Goal: Information Seeking & Learning: Learn about a topic

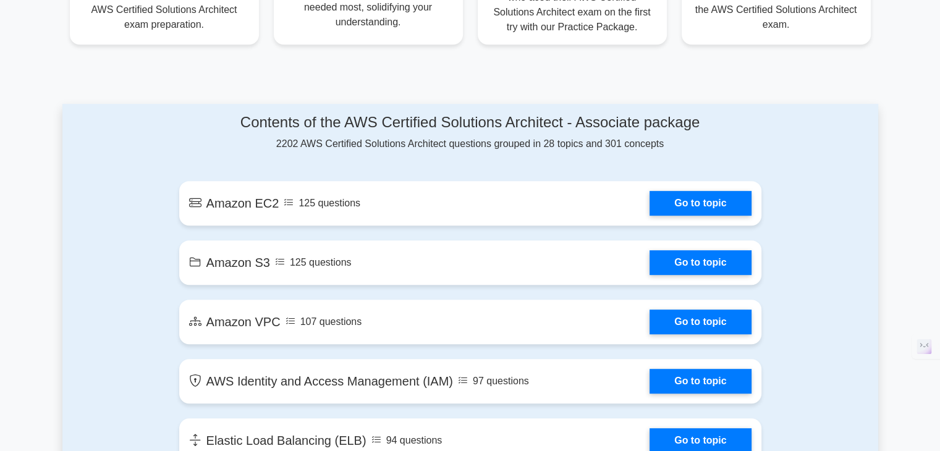
scroll to position [581, 0]
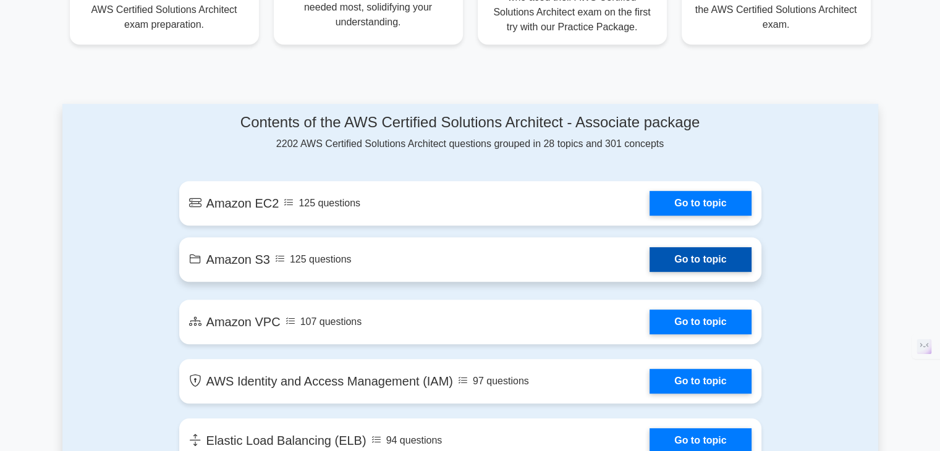
click at [670, 253] on link "Go to topic" at bounding box center [700, 259] width 101 height 25
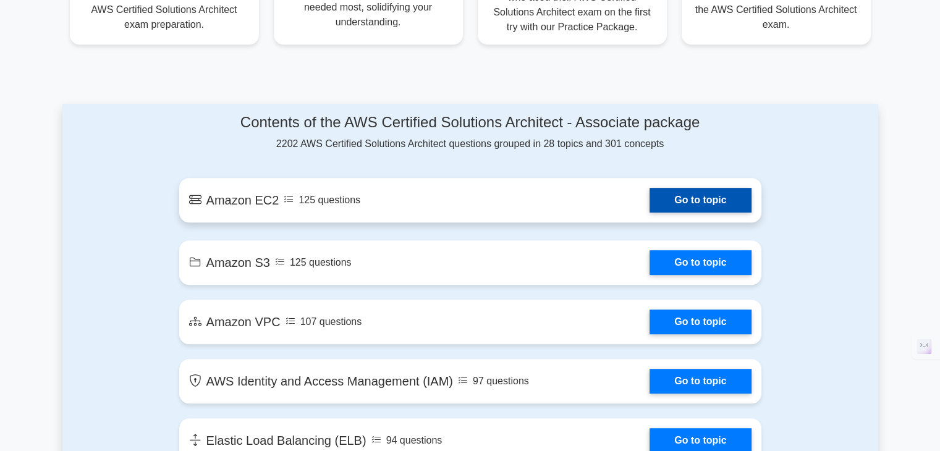
click at [650, 200] on link "Go to topic" at bounding box center [700, 200] width 101 height 25
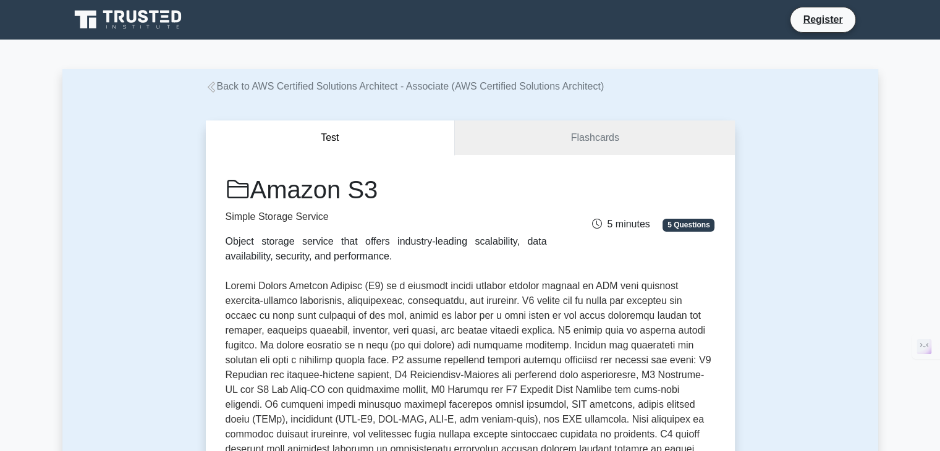
click at [349, 155] on button "Test" at bounding box center [331, 138] width 250 height 35
click at [336, 140] on button "Test" at bounding box center [331, 138] width 250 height 35
click at [564, 142] on link "Flashcards" at bounding box center [594, 138] width 279 height 35
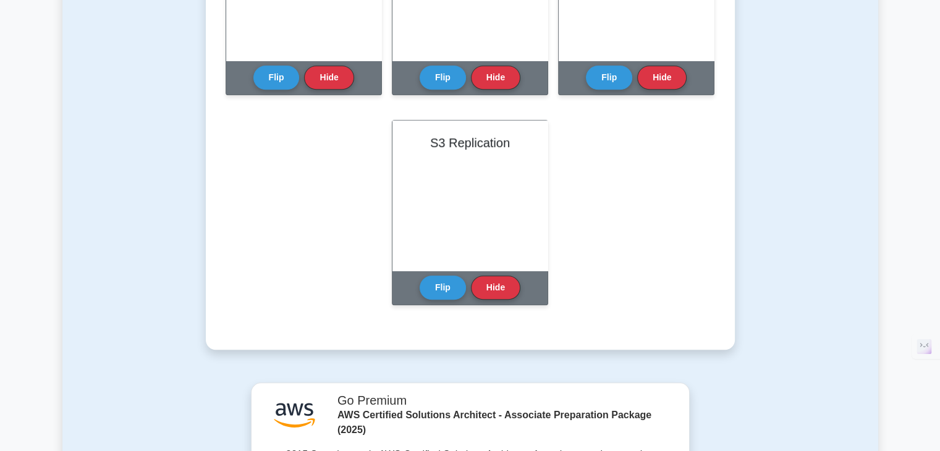
scroll to position [830, 0]
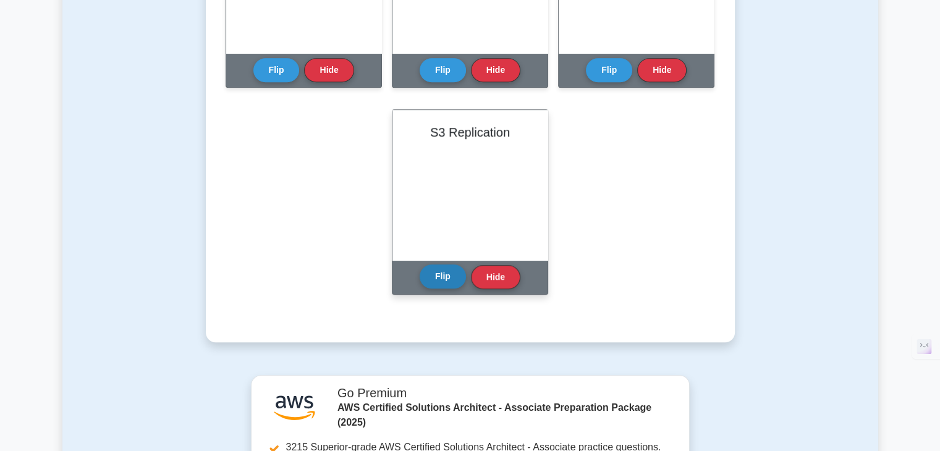
click at [435, 273] on button "Flip" at bounding box center [443, 277] width 46 height 24
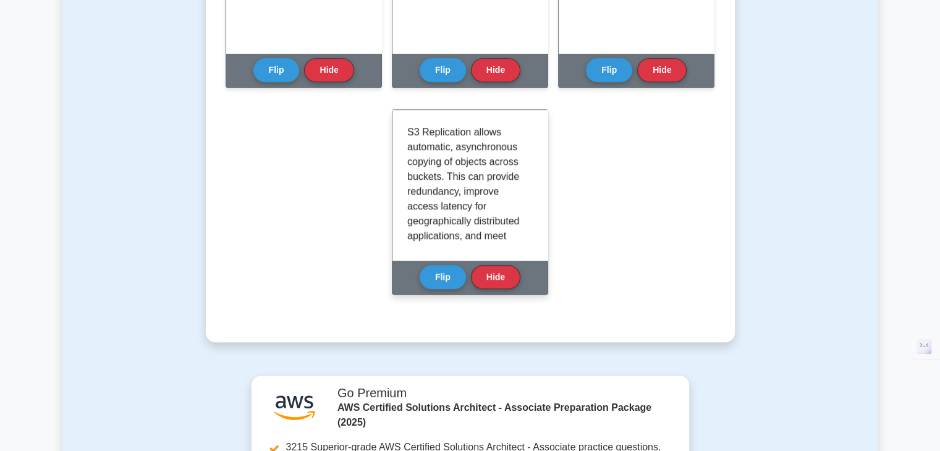
click at [443, 190] on p "S3 Replication allows automatic, asynchronous copying of objects across buckets…" at bounding box center [467, 273] width 121 height 297
click at [443, 192] on p "S3 Replication allows automatic, asynchronous copying of objects across buckets…" at bounding box center [467, 273] width 121 height 297
copy p "redundancy"
click at [484, 154] on p "S3 Replication allows automatic, asynchronous copying of objects across buckets…" at bounding box center [467, 273] width 121 height 297
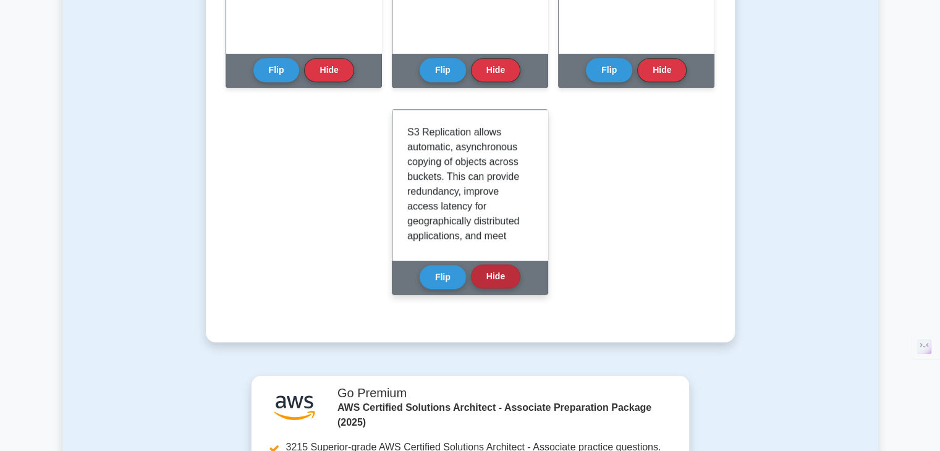
click at [501, 273] on button "Hide" at bounding box center [495, 277] width 49 height 24
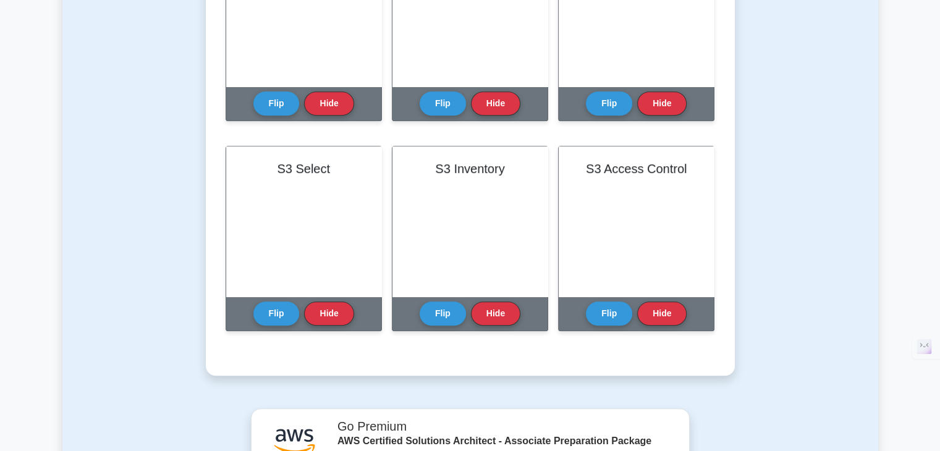
scroll to position [598, 0]
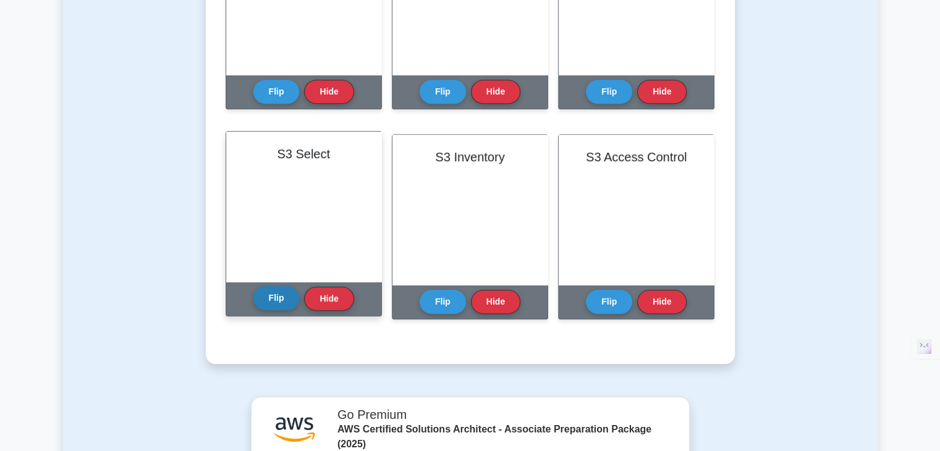
click at [264, 295] on button "Flip" at bounding box center [276, 298] width 46 height 24
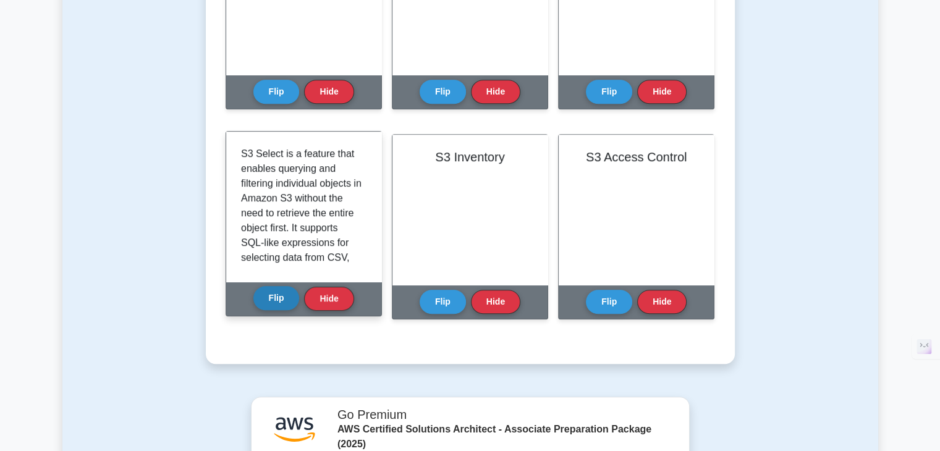
click at [264, 295] on button "Flip" at bounding box center [276, 298] width 46 height 24
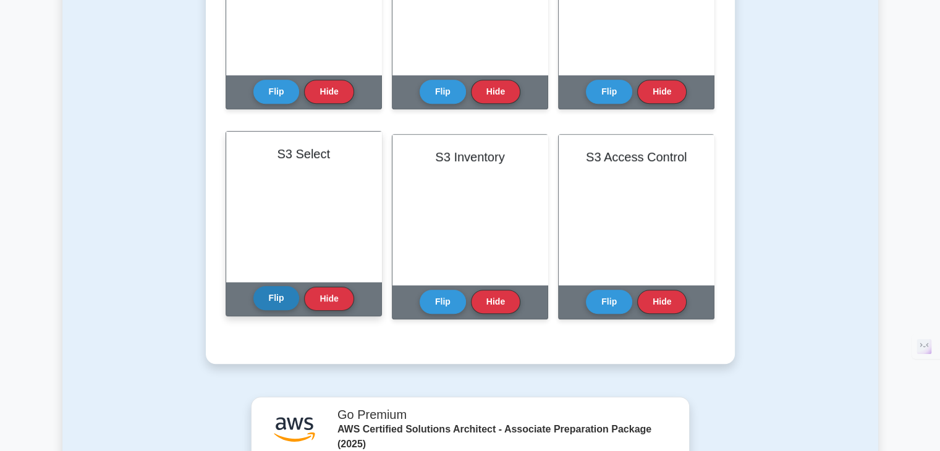
click at [264, 295] on button "Flip" at bounding box center [276, 298] width 46 height 24
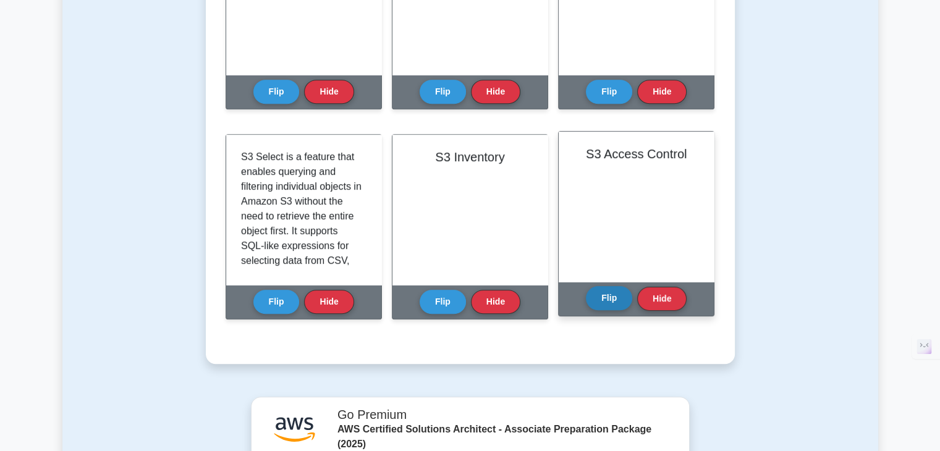
click at [603, 293] on button "Flip" at bounding box center [609, 298] width 46 height 24
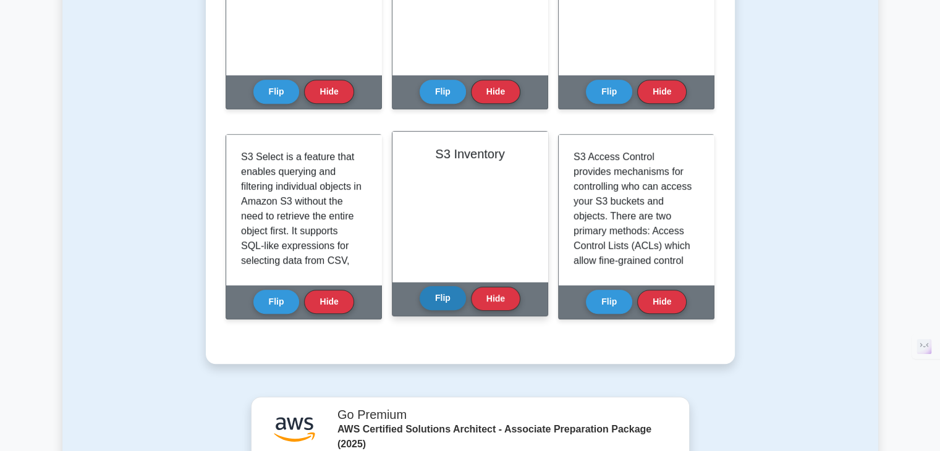
click at [445, 298] on button "Flip" at bounding box center [443, 298] width 46 height 24
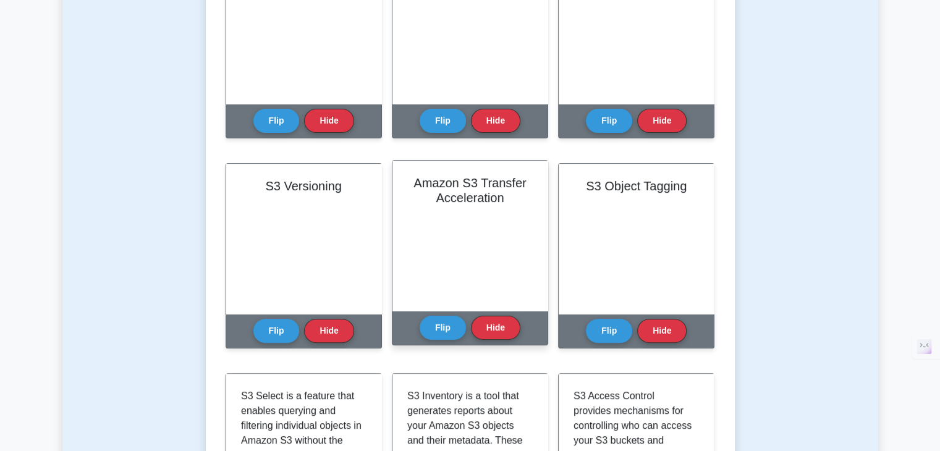
scroll to position [358, 0]
click at [448, 327] on button "Flip" at bounding box center [443, 328] width 46 height 24
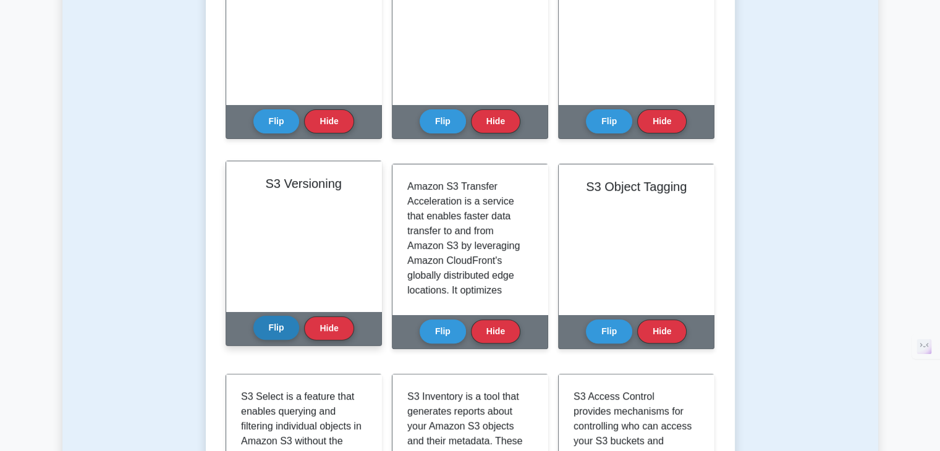
click at [275, 335] on button "Flip" at bounding box center [276, 328] width 46 height 24
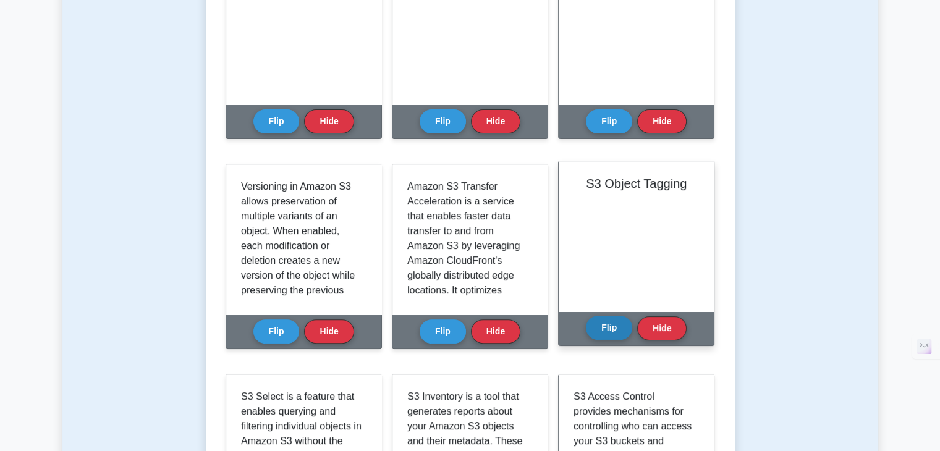
click at [613, 322] on button "Flip" at bounding box center [609, 328] width 46 height 24
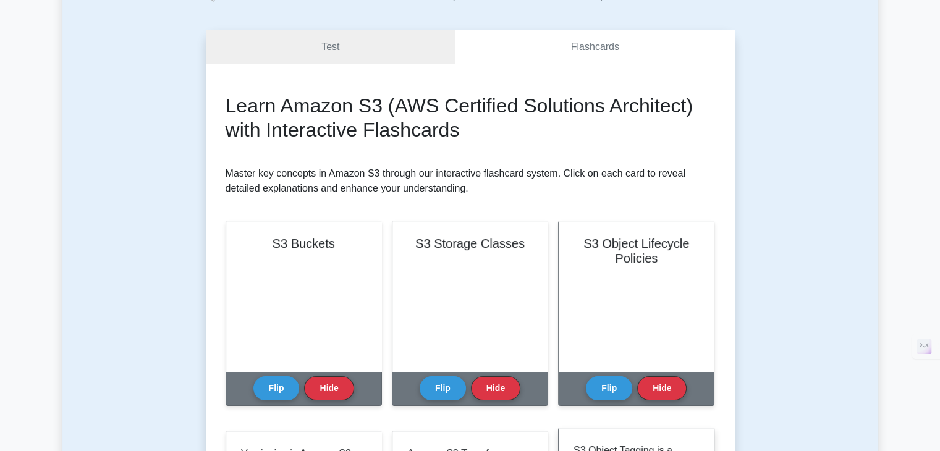
scroll to position [91, 0]
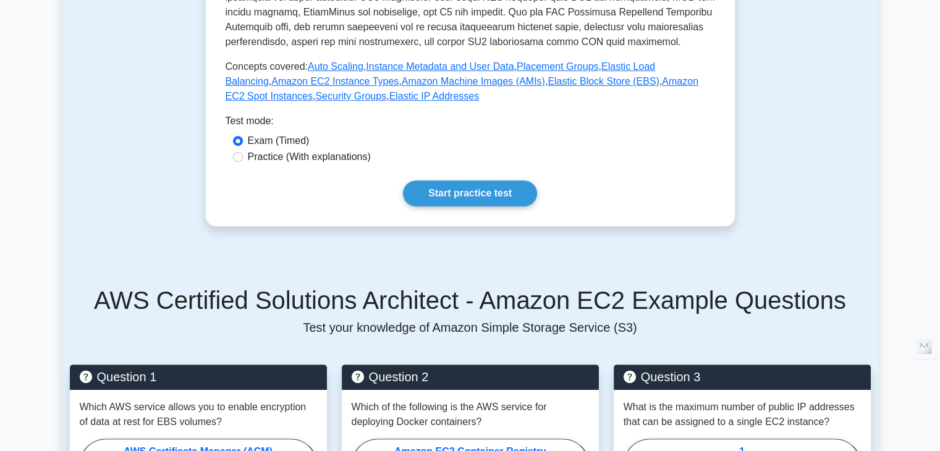
scroll to position [472, 0]
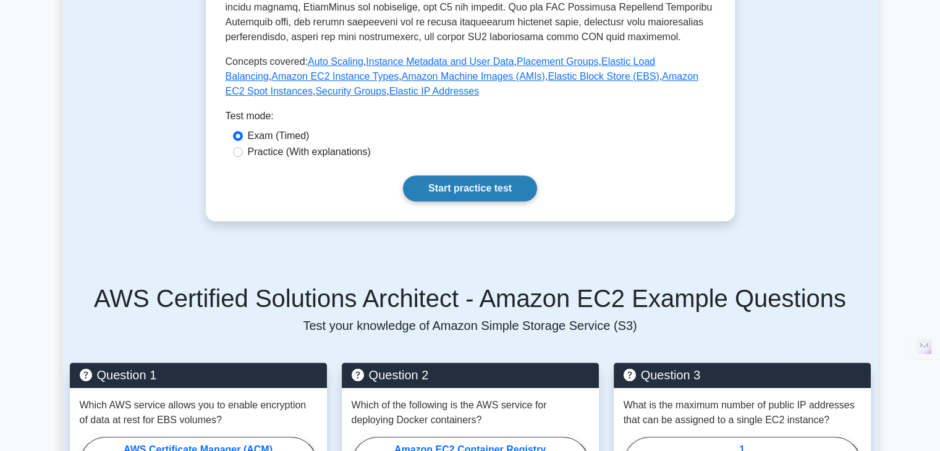
click at [444, 186] on link "Start practice test" at bounding box center [470, 189] width 134 height 26
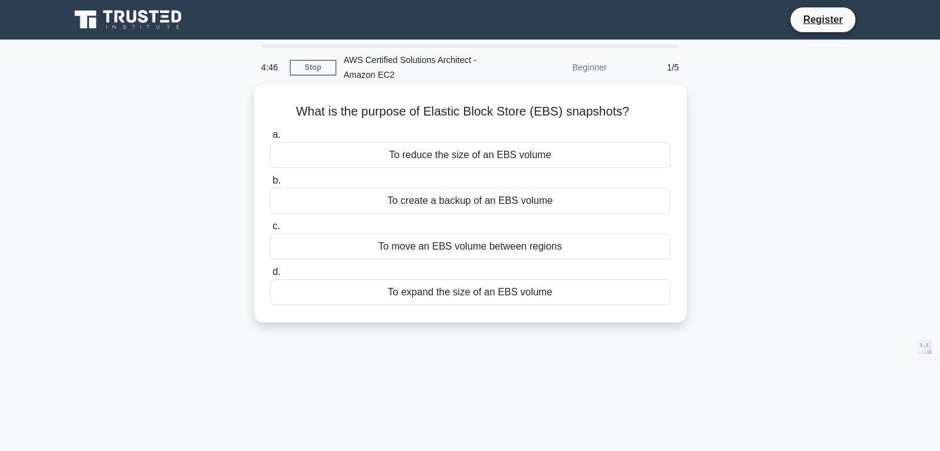
click at [444, 201] on div "To create a backup of an EBS volume" at bounding box center [470, 201] width 401 height 26
click at [270, 185] on input "b. To create a backup of an EBS volume" at bounding box center [270, 181] width 0 height 8
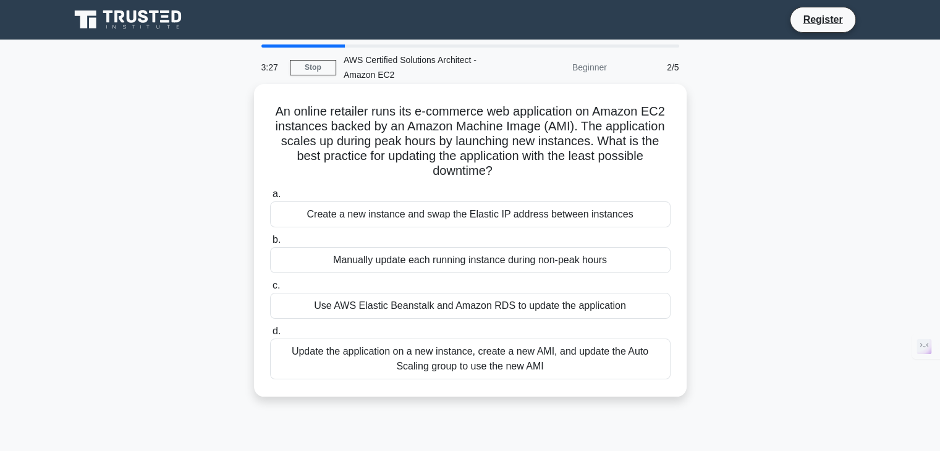
click at [495, 350] on div "Update the application on a new instance, create a new AMI, and update the Auto…" at bounding box center [470, 359] width 401 height 41
click at [270, 336] on input "d. Update the application on a new instance, create a new AMI, and update the A…" at bounding box center [270, 332] width 0 height 8
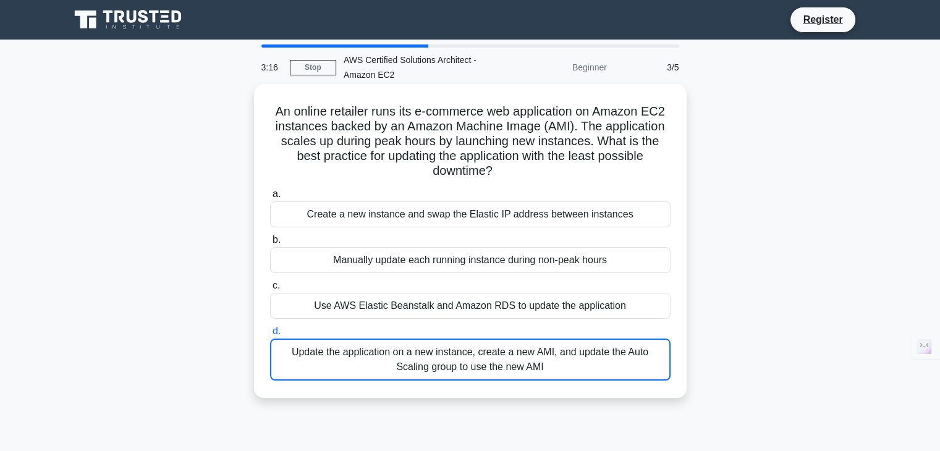
click at [396, 299] on div "Use AWS Elastic Beanstalk and Amazon RDS to update the application" at bounding box center [470, 306] width 401 height 26
click at [270, 290] on input "c. Use AWS Elastic Beanstalk and Amazon RDS to update the application" at bounding box center [270, 286] width 0 height 8
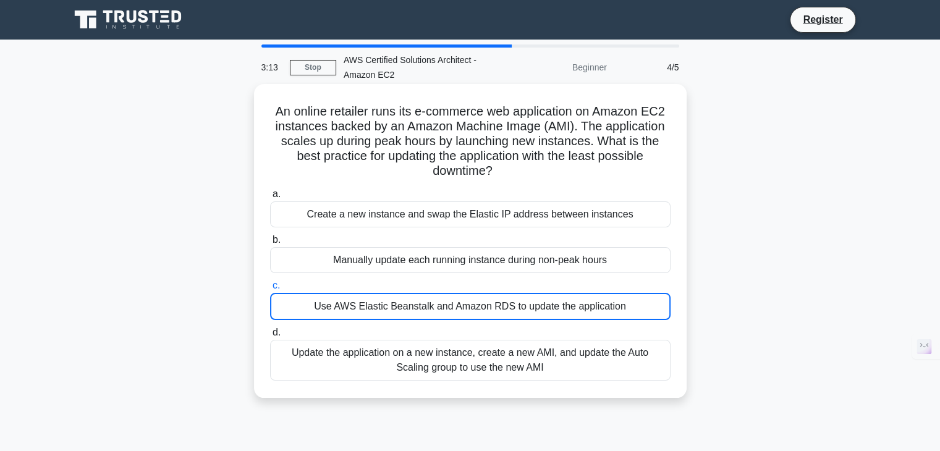
click at [419, 347] on div "Update the application on a new instance, create a new AMI, and update the Auto…" at bounding box center [470, 360] width 401 height 41
click at [270, 337] on input "d. Update the application on a new instance, create a new AMI, and update the A…" at bounding box center [270, 333] width 0 height 8
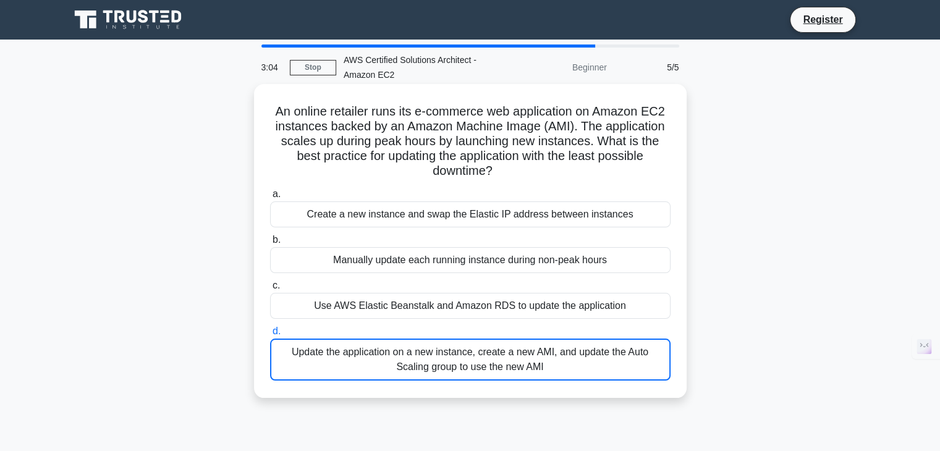
click at [449, 348] on div "Update the application on a new instance, create a new AMI, and update the Auto…" at bounding box center [470, 360] width 401 height 42
click at [270, 336] on input "d. Update the application on a new instance, create a new AMI, and update the A…" at bounding box center [270, 332] width 0 height 8
click at [449, 348] on div "Update the application on a new instance, create a new AMI, and update the Auto…" at bounding box center [470, 360] width 401 height 42
click at [270, 336] on input "d. Update the application on a new instance, create a new AMI, and update the A…" at bounding box center [270, 332] width 0 height 8
click at [433, 299] on div "Use AWS Elastic Beanstalk and Amazon RDS to update the application" at bounding box center [470, 306] width 401 height 26
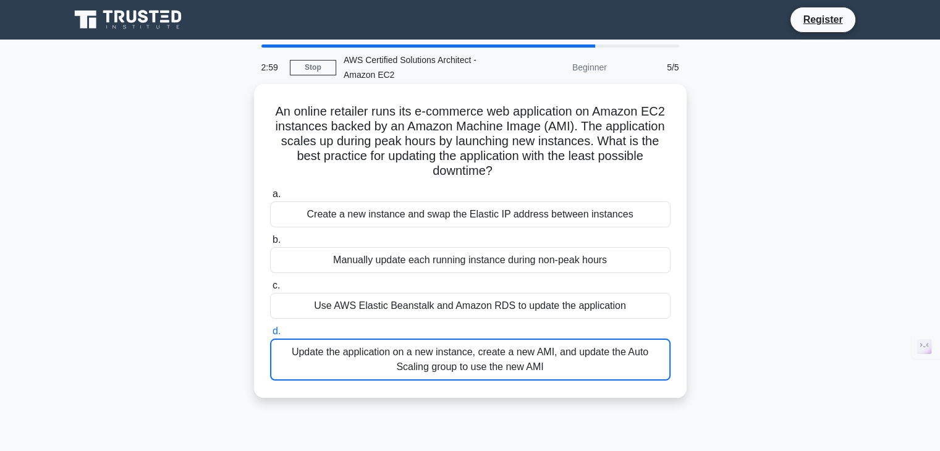
click at [270, 290] on input "c. Use AWS Elastic Beanstalk and Amazon RDS to update the application" at bounding box center [270, 286] width 0 height 8
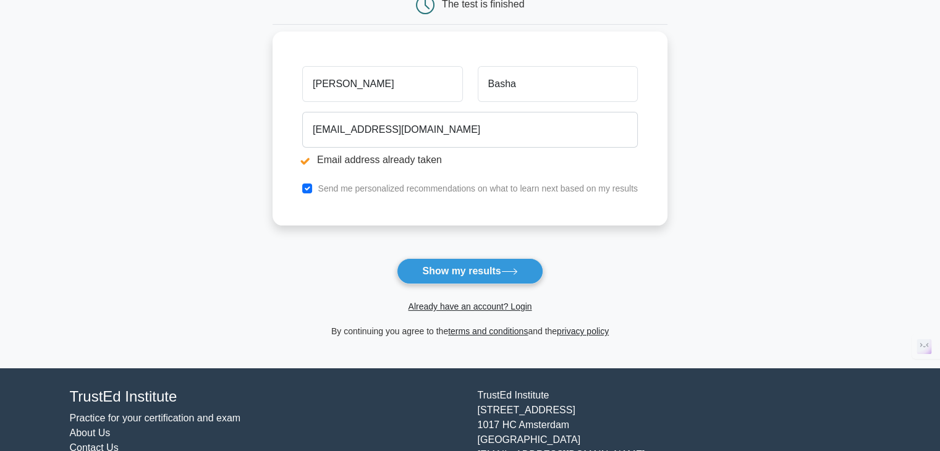
scroll to position [239, 0]
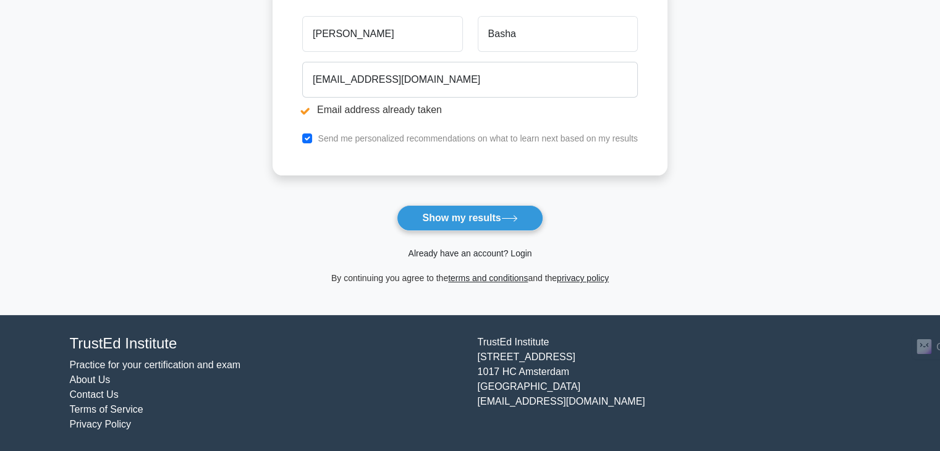
click at [476, 251] on link "Already have an account? Login" at bounding box center [470, 254] width 124 height 10
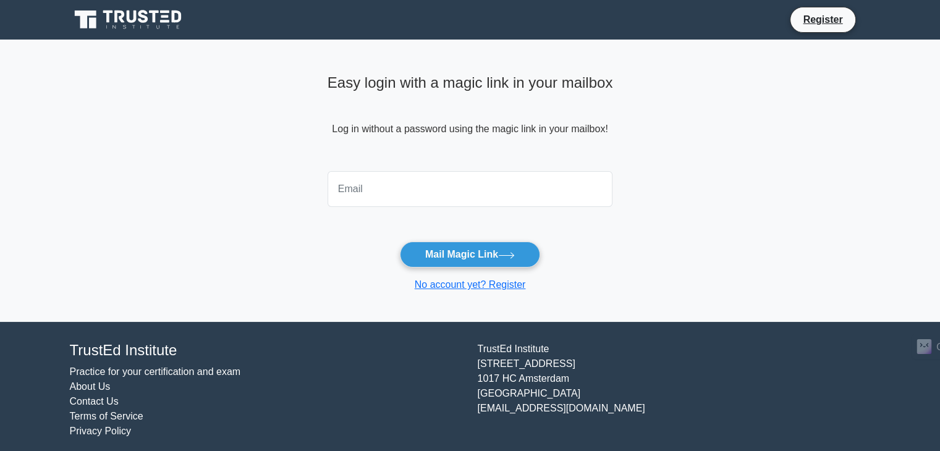
click at [368, 185] on input "email" at bounding box center [471, 189] width 286 height 36
type input "iliyaz3021@gmail.com"
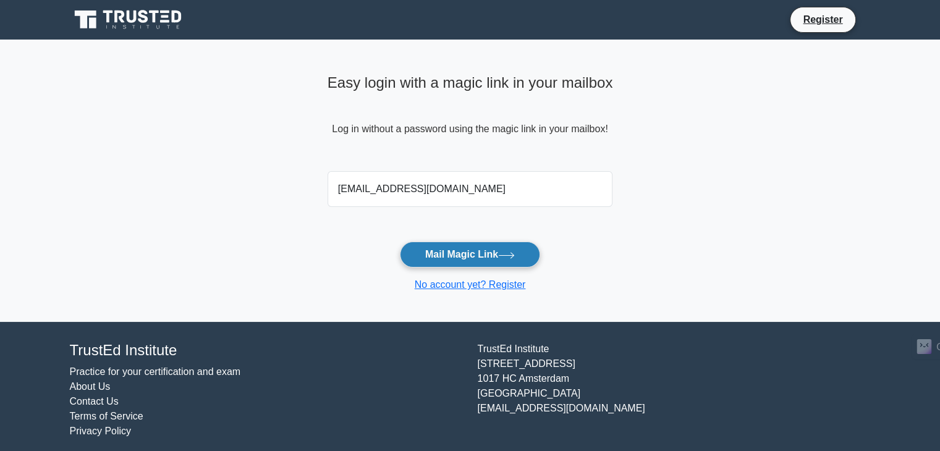
click at [436, 260] on button "Mail Magic Link" at bounding box center [470, 255] width 140 height 26
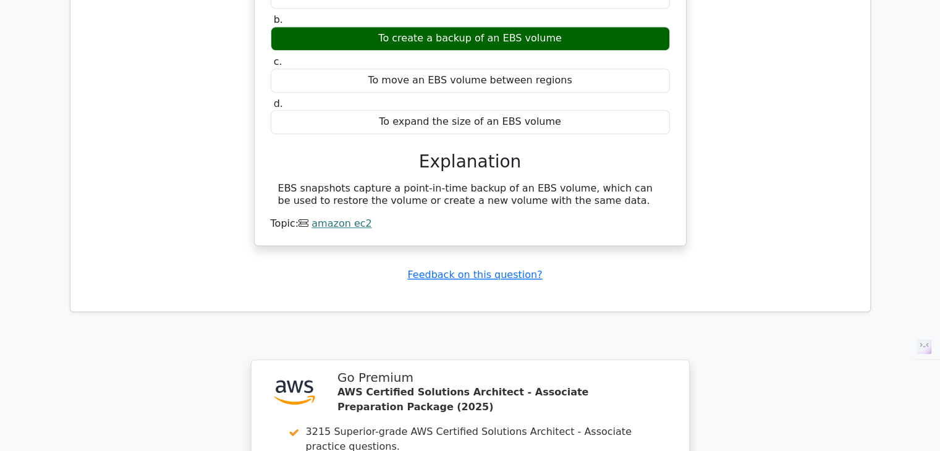
scroll to position [1086, 0]
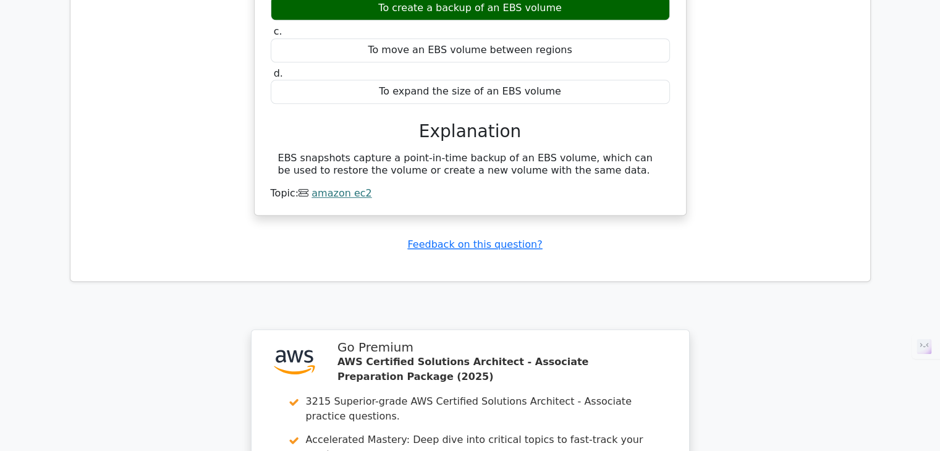
click at [342, 187] on link "amazon ec2" at bounding box center [342, 193] width 60 height 12
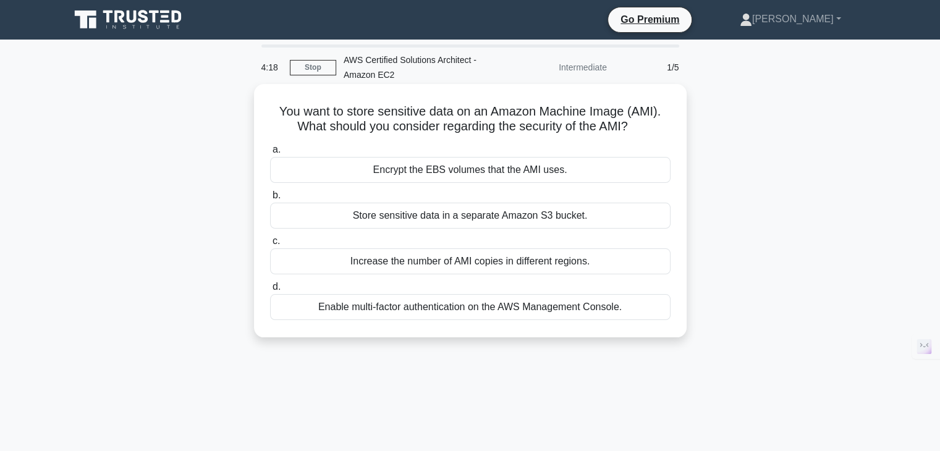
click at [413, 168] on div "Encrypt the EBS volumes that the AMI uses." at bounding box center [470, 170] width 401 height 26
click at [270, 154] on input "a. Encrypt the EBS volumes that the AMI uses." at bounding box center [270, 150] width 0 height 8
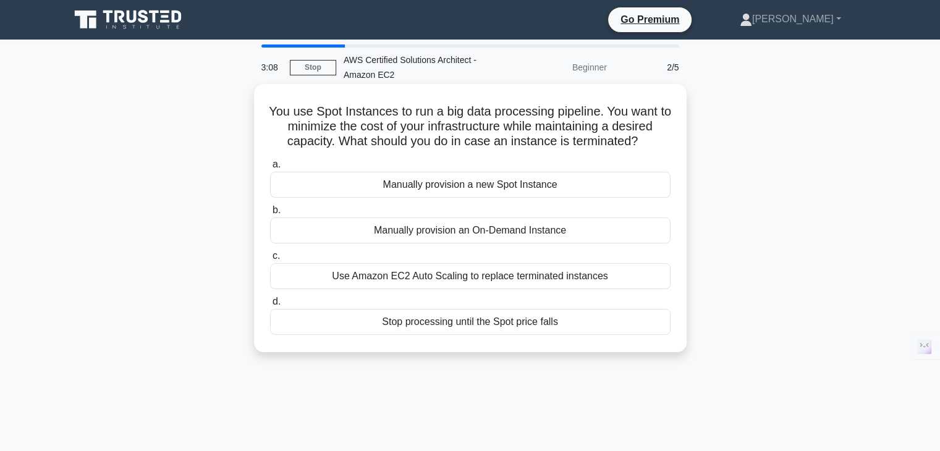
click at [480, 271] on div "Use Amazon EC2 Auto Scaling to replace terminated instances" at bounding box center [470, 276] width 401 height 26
click at [270, 260] on input "c. Use Amazon EC2 Auto Scaling to replace terminated instances" at bounding box center [270, 256] width 0 height 8
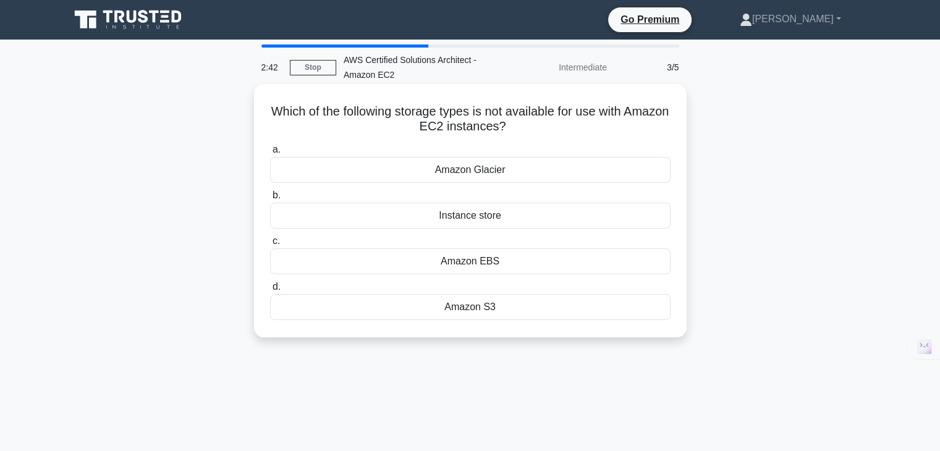
click at [483, 313] on div "Amazon S3" at bounding box center [470, 307] width 401 height 26
click at [270, 291] on input "d. Amazon S3" at bounding box center [270, 287] width 0 height 8
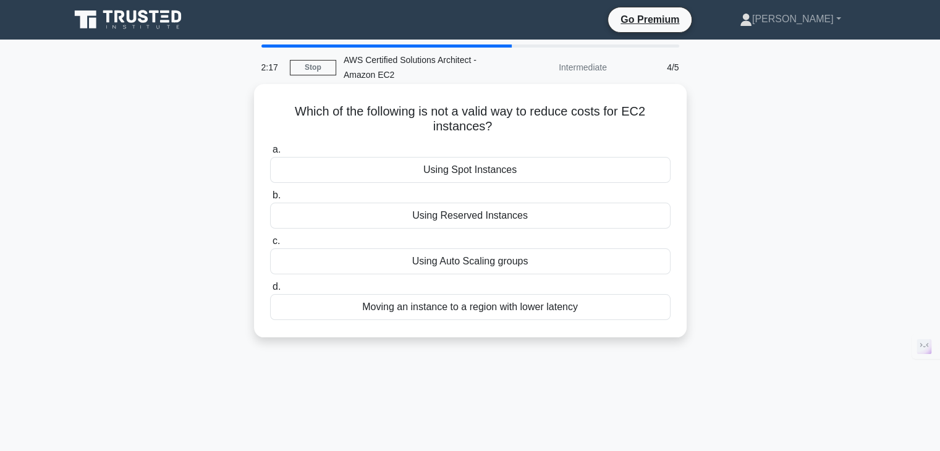
click at [490, 265] on div "Using Auto Scaling groups" at bounding box center [470, 262] width 401 height 26
click at [270, 245] on input "c. Using Auto Scaling groups" at bounding box center [270, 241] width 0 height 8
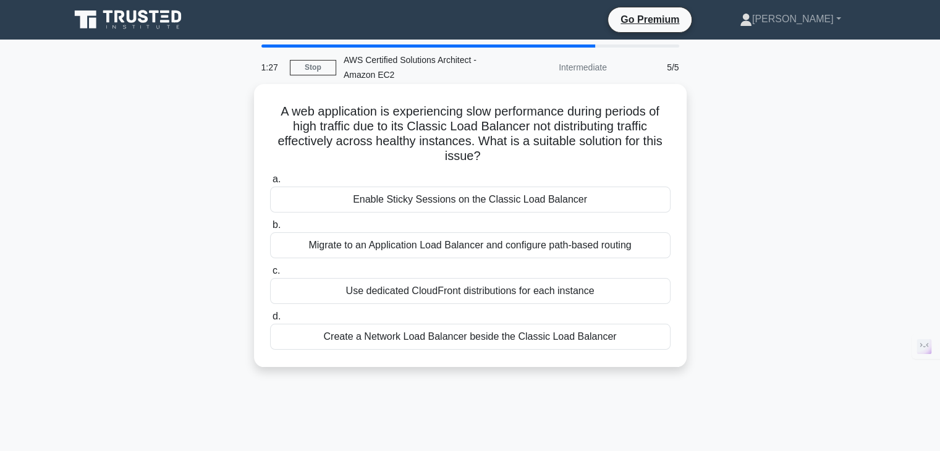
click at [516, 250] on div "Migrate to an Application Load Balancer and configure path-based routing" at bounding box center [470, 245] width 401 height 26
click at [270, 229] on input "b. Migrate to an Application Load Balancer and configure path-based routing" at bounding box center [270, 225] width 0 height 8
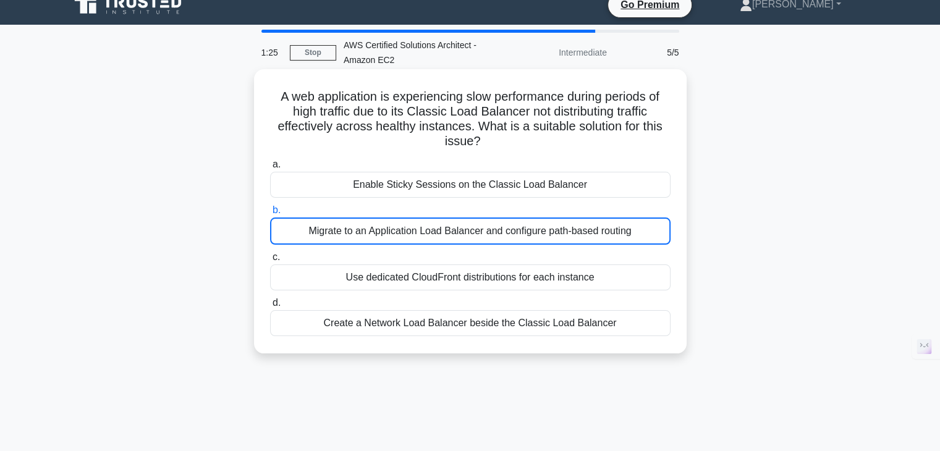
scroll to position [15, 0]
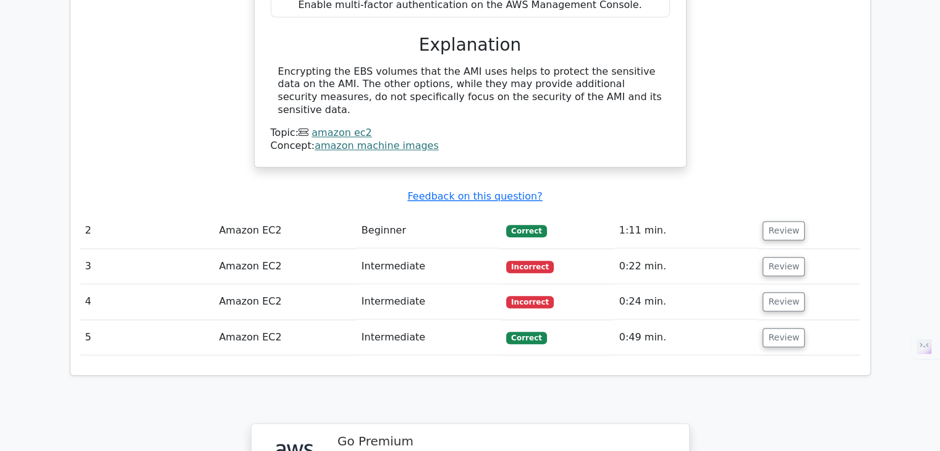
scroll to position [1204, 0]
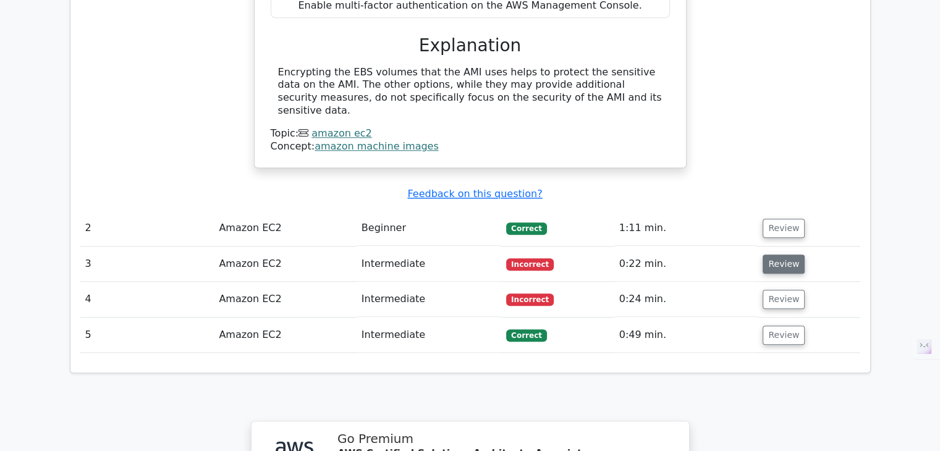
click at [768, 255] on button "Review" at bounding box center [784, 264] width 42 height 19
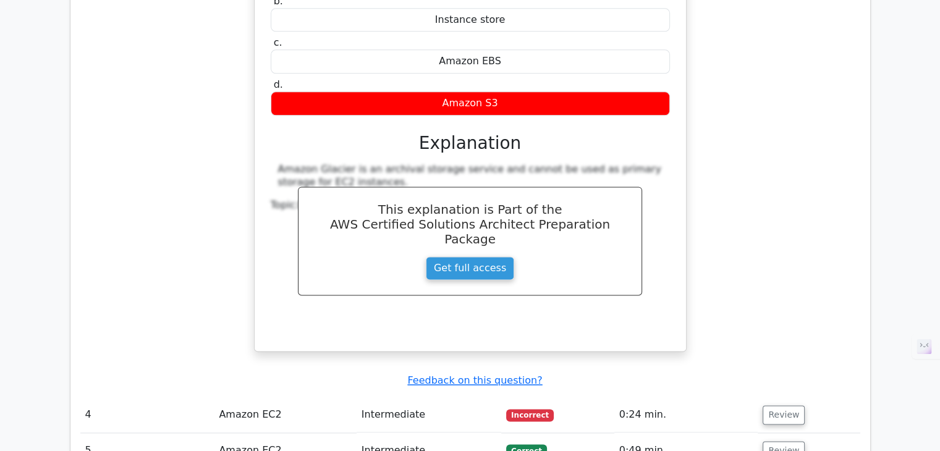
scroll to position [1587, 0]
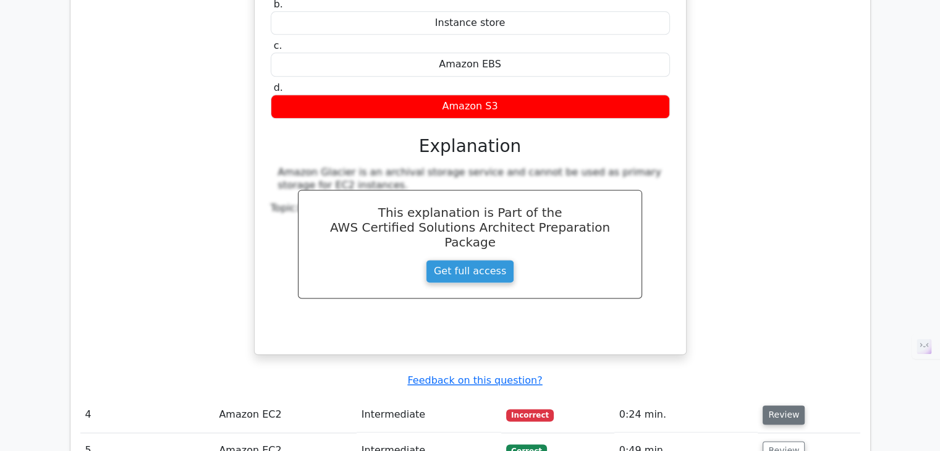
click at [784, 406] on button "Review" at bounding box center [784, 415] width 42 height 19
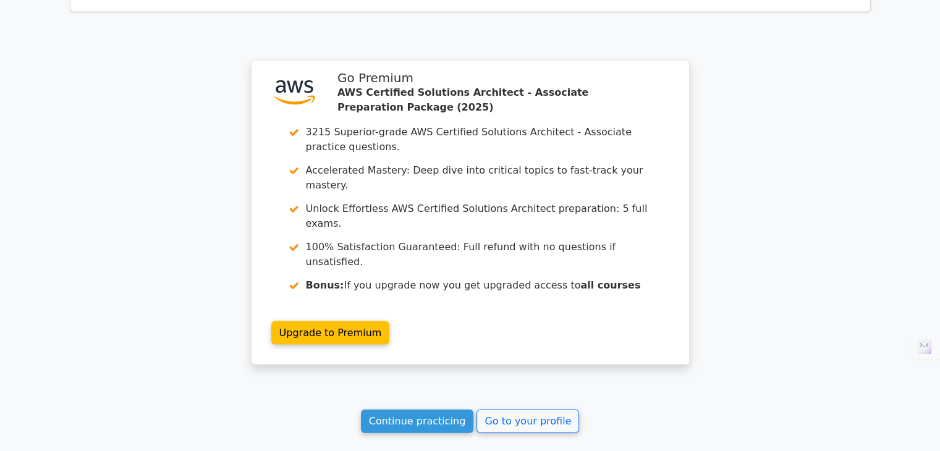
scroll to position [2606, 0]
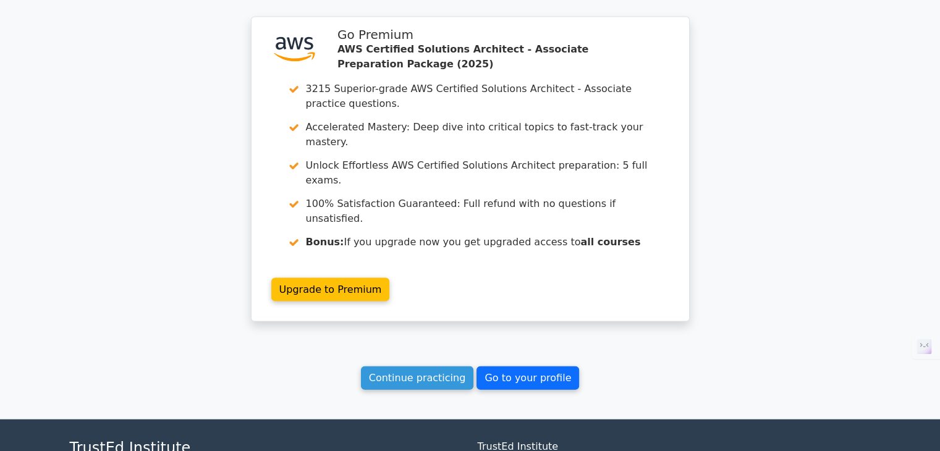
click at [514, 367] on link "Go to your profile" at bounding box center [528, 378] width 103 height 23
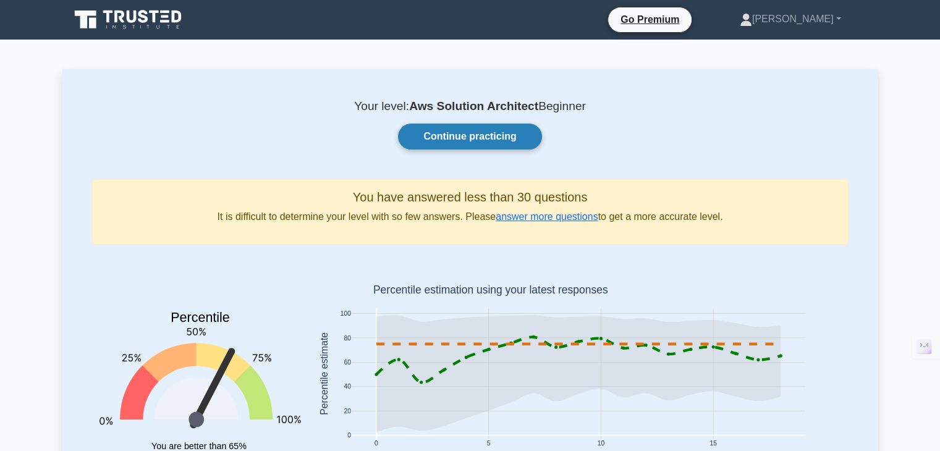
click at [451, 129] on link "Continue practicing" at bounding box center [469, 137] width 143 height 26
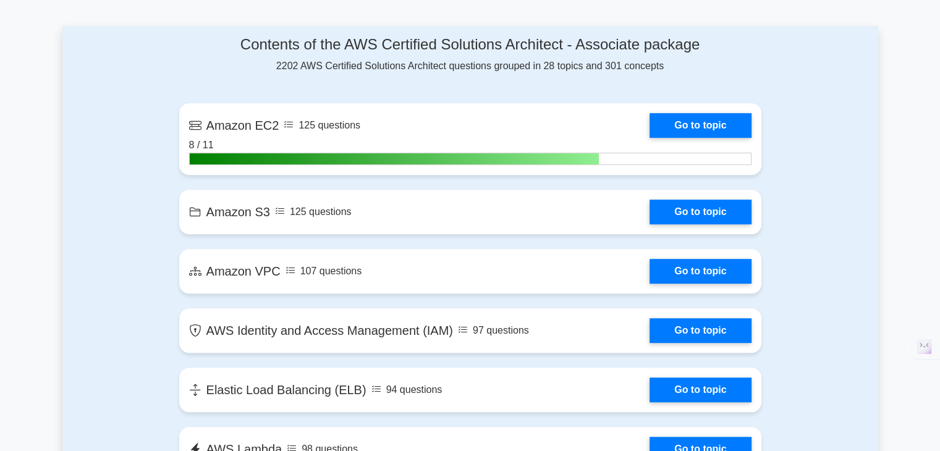
scroll to position [771, 0]
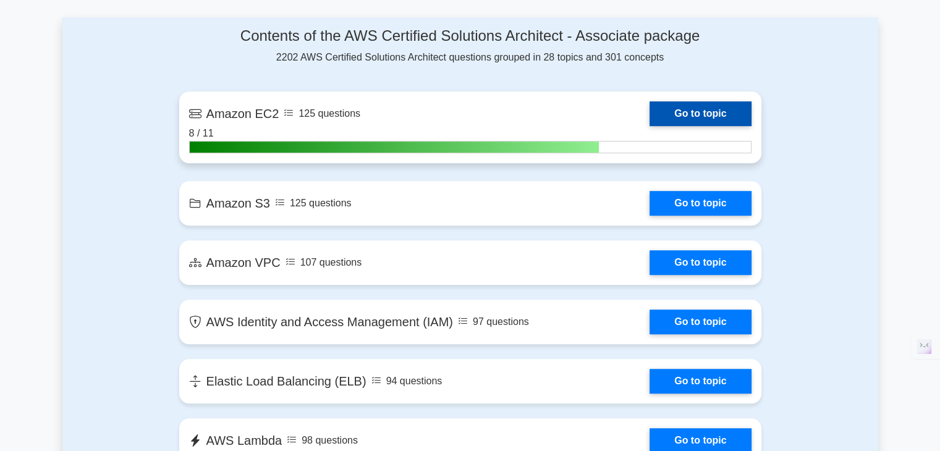
click at [686, 109] on link "Go to topic" at bounding box center [700, 113] width 101 height 25
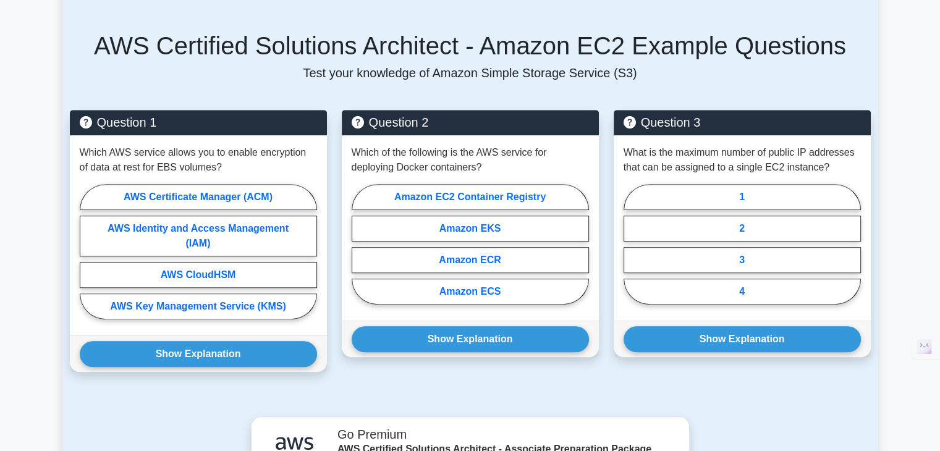
scroll to position [726, 0]
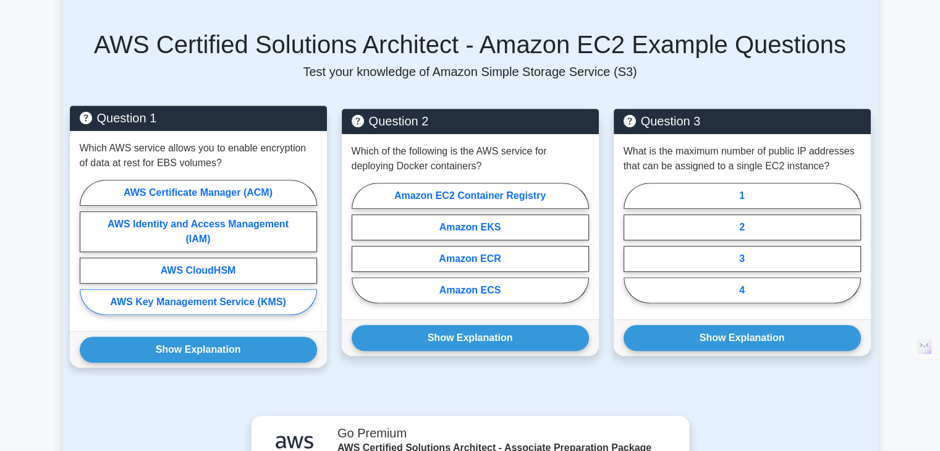
click at [153, 296] on label "AWS Key Management Service (KMS)" at bounding box center [198, 302] width 237 height 26
click at [88, 255] on input "AWS Key Management Service (KMS)" at bounding box center [84, 251] width 8 height 8
radio input "true"
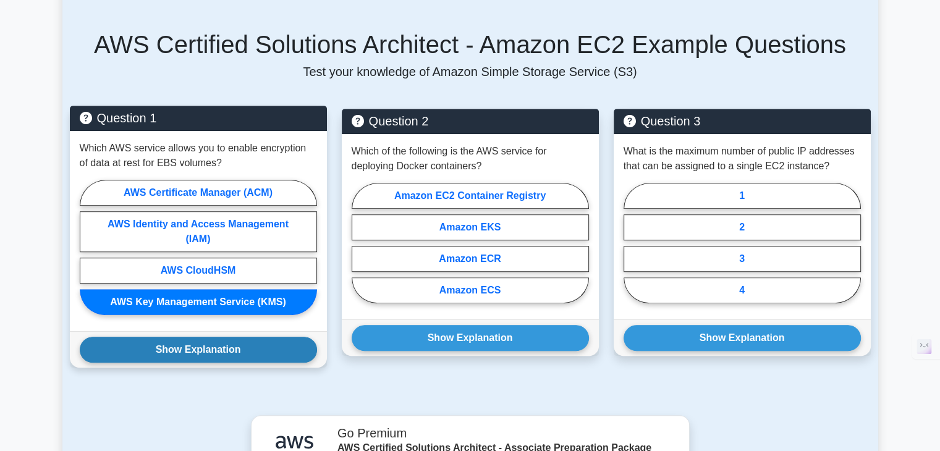
click at [183, 344] on button "Show Explanation" at bounding box center [198, 350] width 237 height 26
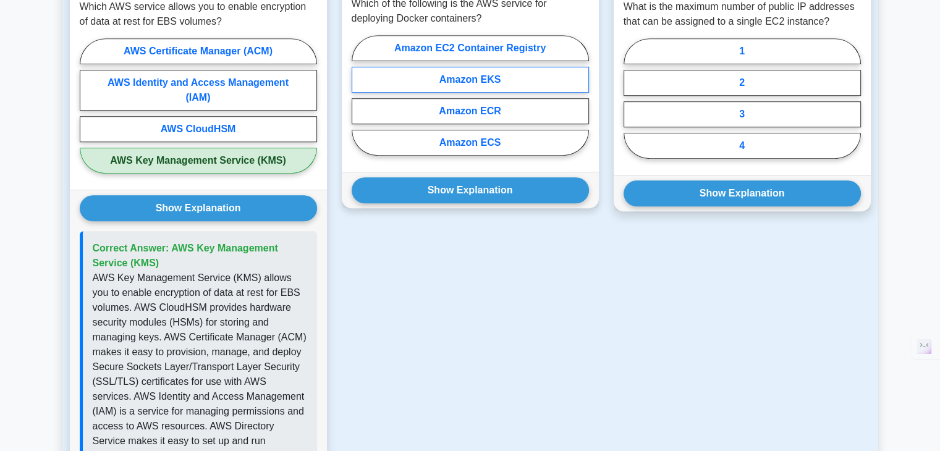
scroll to position [755, 0]
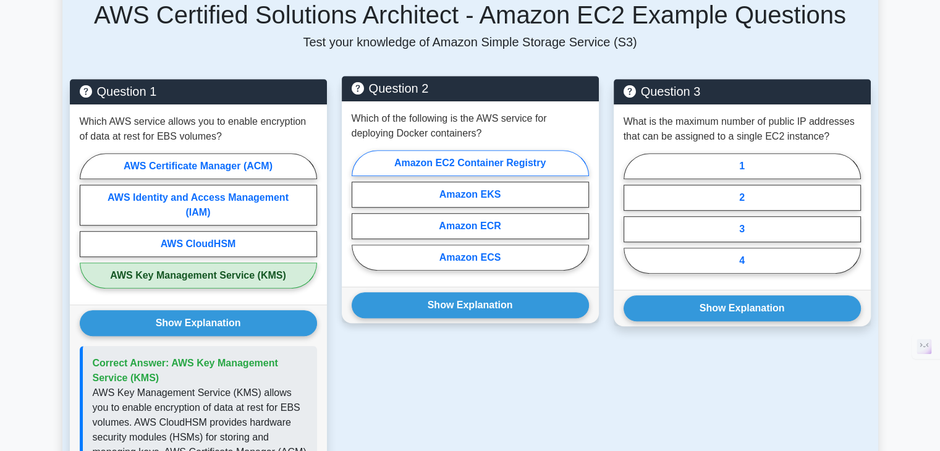
click at [487, 164] on label "Amazon EC2 Container Registry" at bounding box center [470, 163] width 237 height 26
click at [360, 210] on input "Amazon EC2 Container Registry" at bounding box center [356, 214] width 8 height 8
radio input "true"
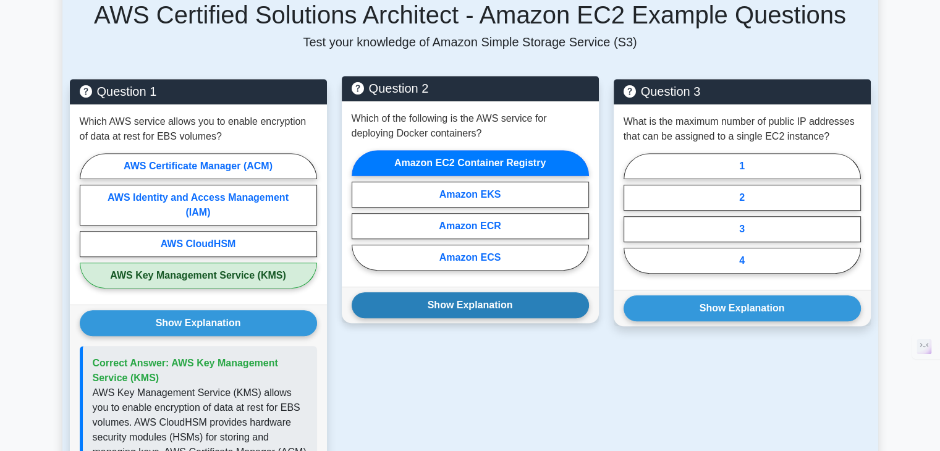
click at [445, 294] on button "Show Explanation" at bounding box center [470, 305] width 237 height 26
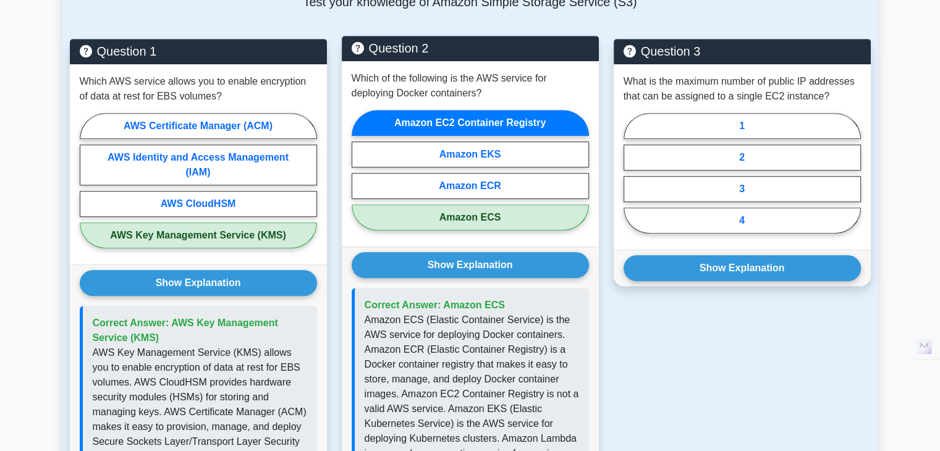
scroll to position [783, 0]
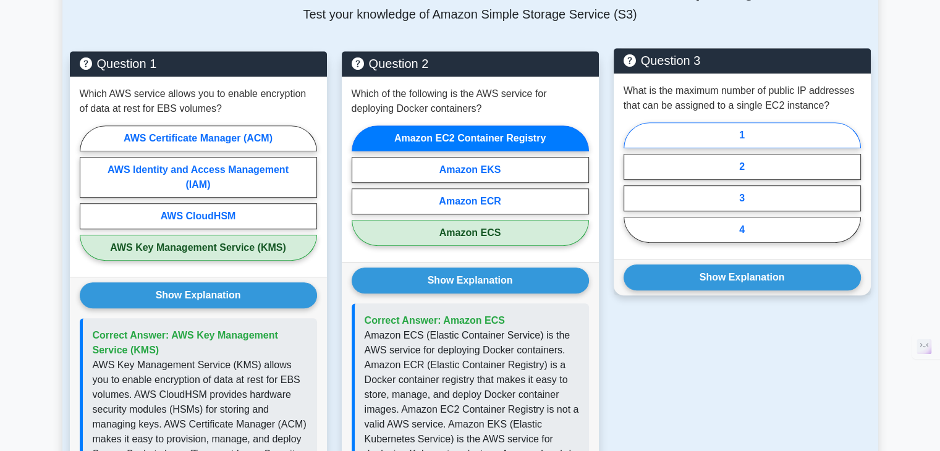
click at [737, 138] on label "1" at bounding box center [742, 135] width 237 height 26
click at [632, 182] on input "1" at bounding box center [628, 186] width 8 height 8
radio input "true"
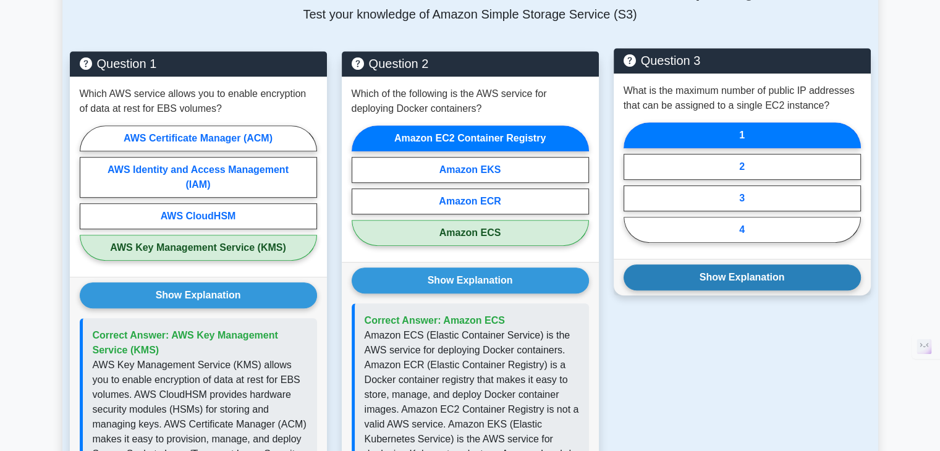
click at [750, 270] on button "Show Explanation" at bounding box center [742, 278] width 237 height 26
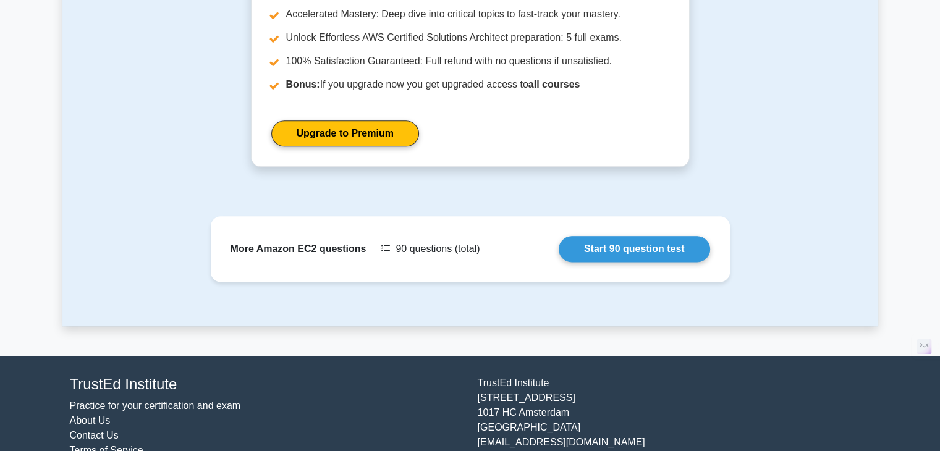
scroll to position [1518, 0]
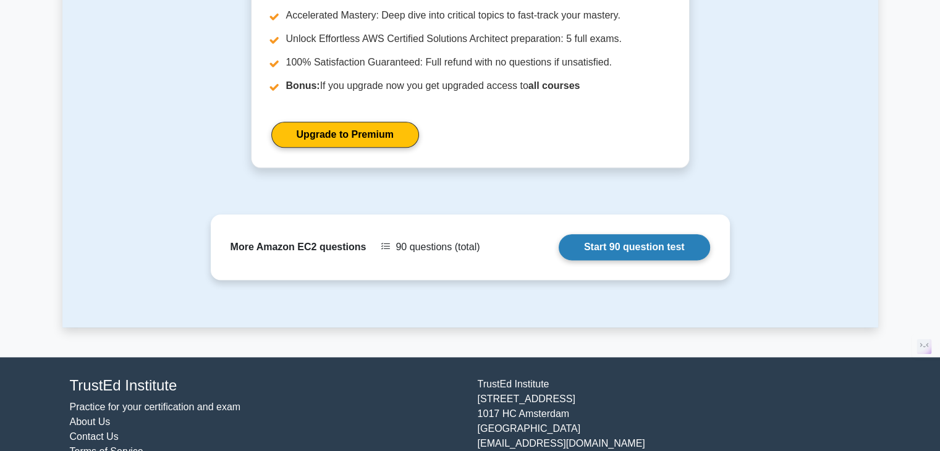
click at [626, 234] on link "Start 90 question test" at bounding box center [634, 247] width 151 height 26
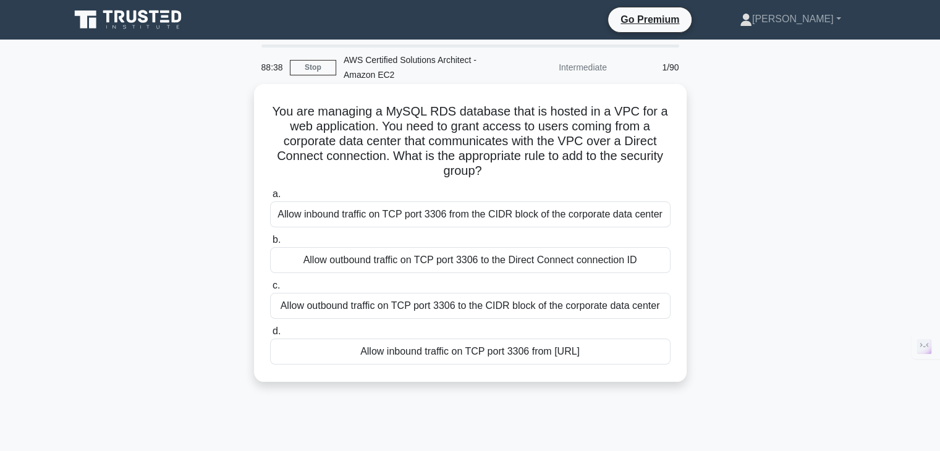
click at [445, 211] on div "Allow inbound traffic on TCP port 3306 from the CIDR block of the corporate dat…" at bounding box center [470, 215] width 401 height 26
click at [270, 198] on input "a. Allow inbound traffic on TCP port 3306 from the CIDR block of the corporate …" at bounding box center [270, 194] width 0 height 8
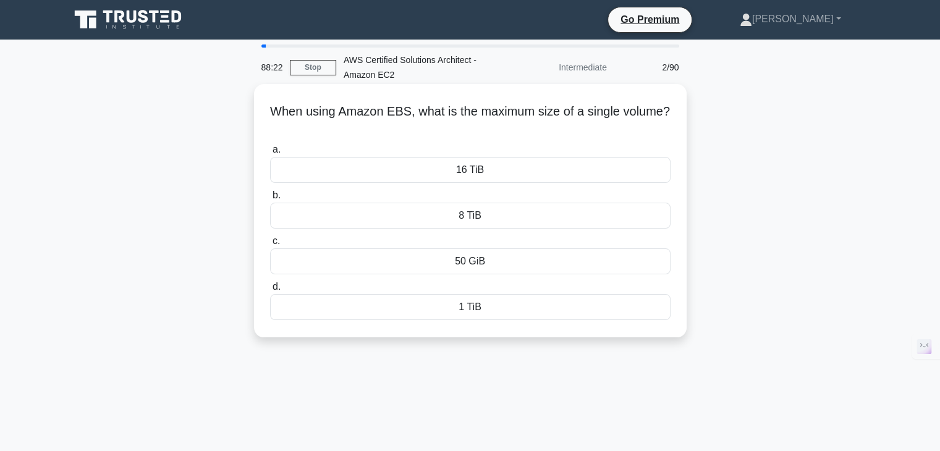
click at [464, 171] on div "16 TiB" at bounding box center [470, 170] width 401 height 26
click at [270, 154] on input "a. 16 TiB" at bounding box center [270, 150] width 0 height 8
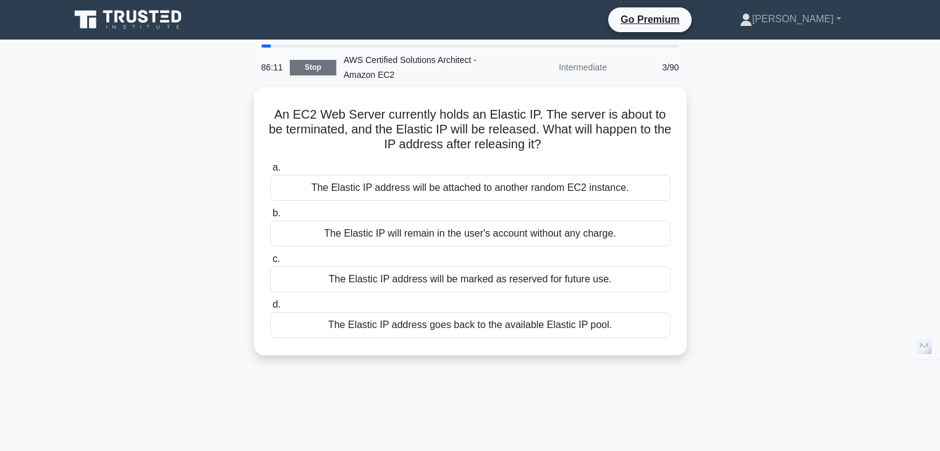
click at [321, 65] on link "Stop" at bounding box center [313, 67] width 46 height 15
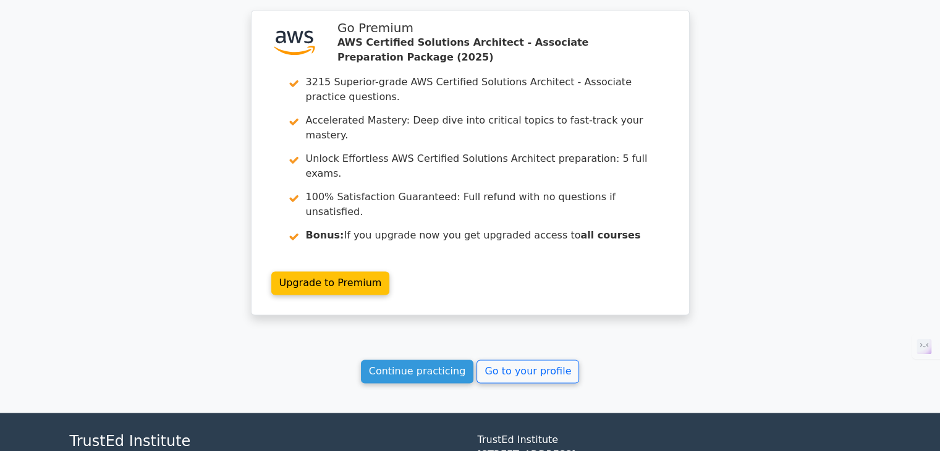
scroll to position [1579, 0]
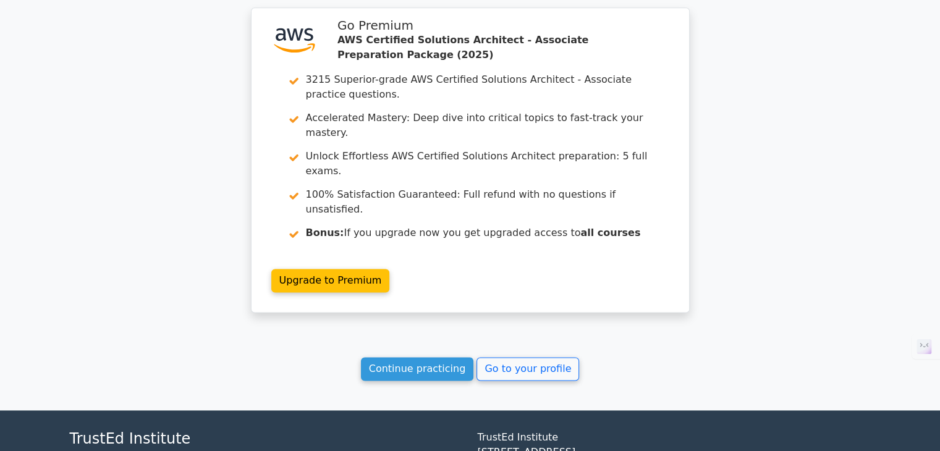
click at [428, 357] on link "Continue practicing" at bounding box center [417, 368] width 113 height 23
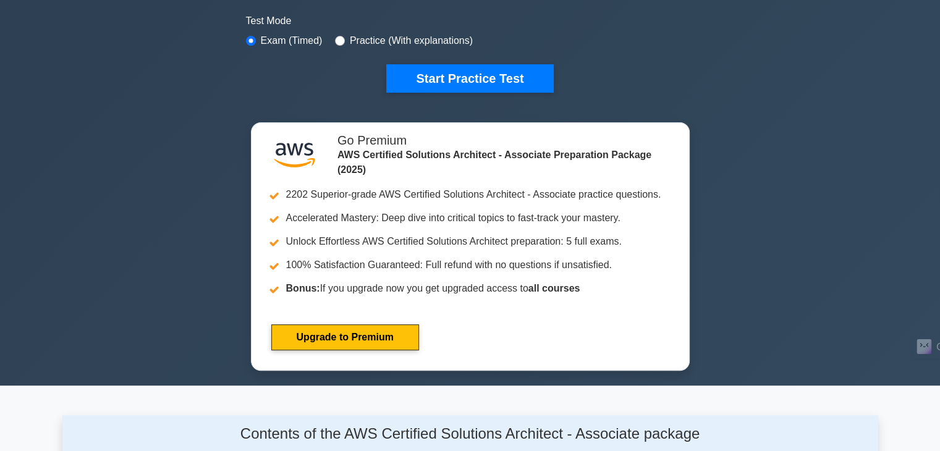
scroll to position [373, 0]
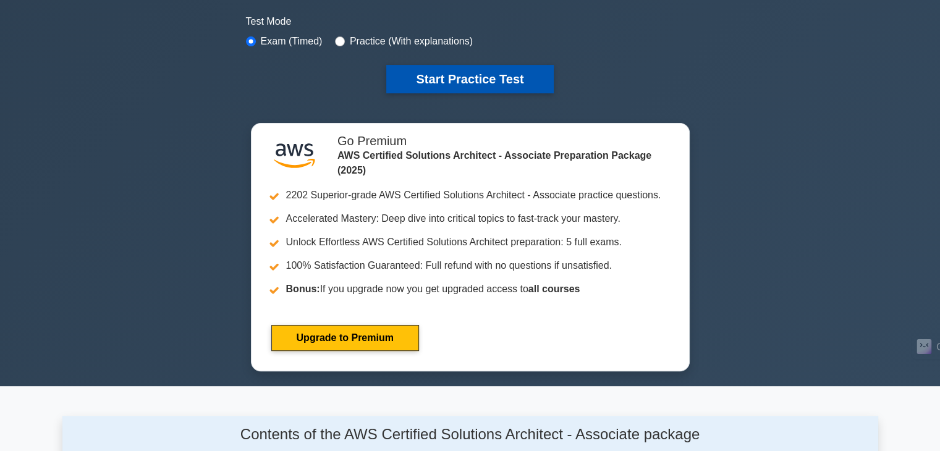
click at [451, 72] on button "Start Practice Test" at bounding box center [469, 79] width 167 height 28
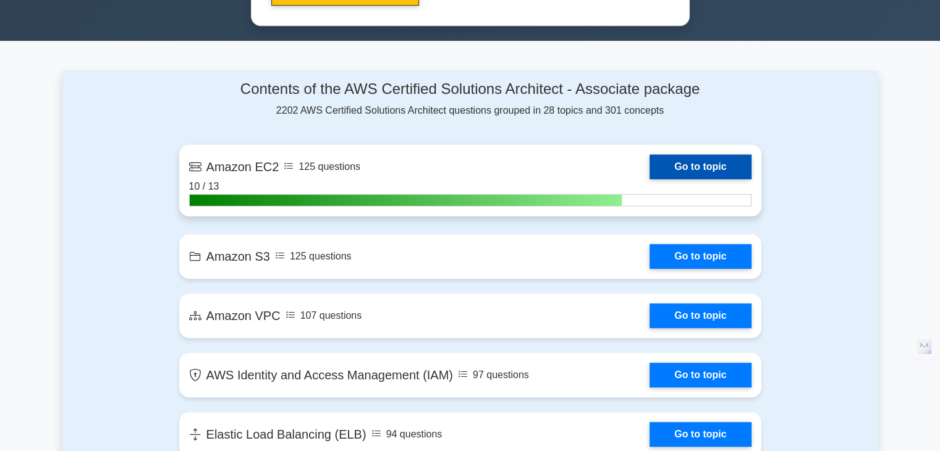
click at [667, 165] on link "Go to topic" at bounding box center [700, 167] width 101 height 25
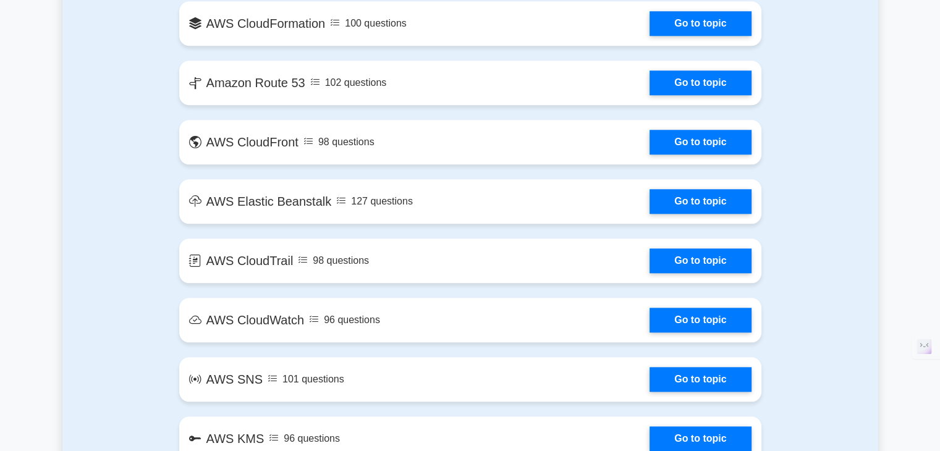
scroll to position [1382, 0]
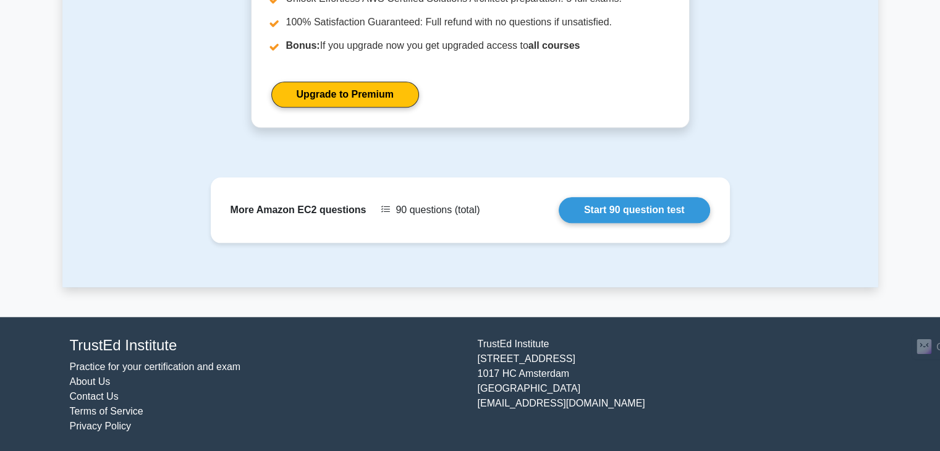
scroll to position [1259, 0]
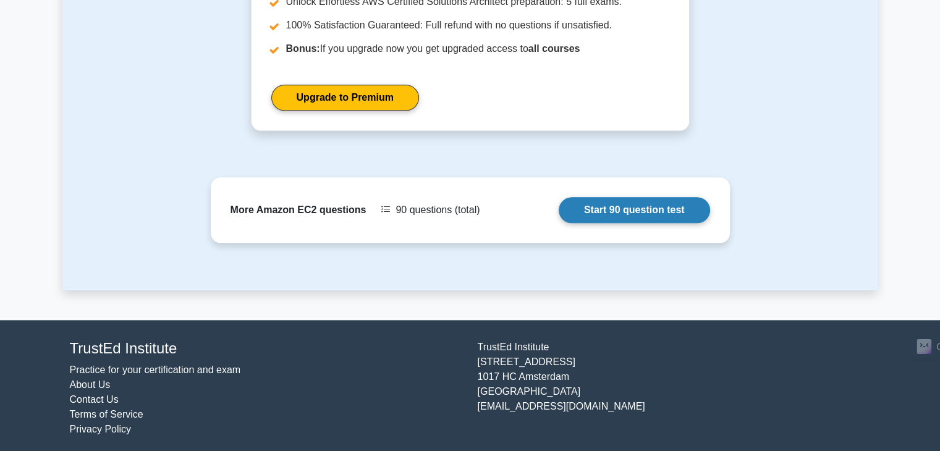
click at [579, 202] on link "Start 90 question test" at bounding box center [634, 210] width 151 height 26
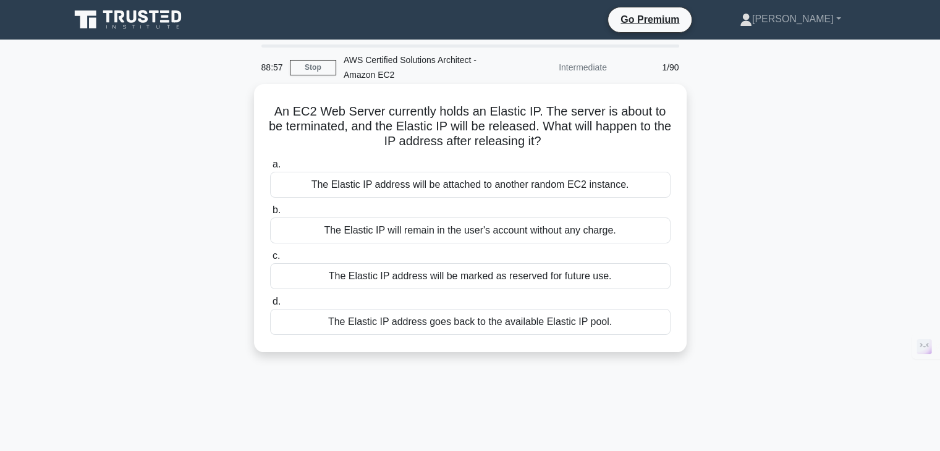
click at [535, 231] on div "The Elastic IP will remain in the user's account without any charge." at bounding box center [470, 231] width 401 height 26
click at [270, 215] on input "b. The Elastic IP will remain in the user's account without any charge." at bounding box center [270, 210] width 0 height 8
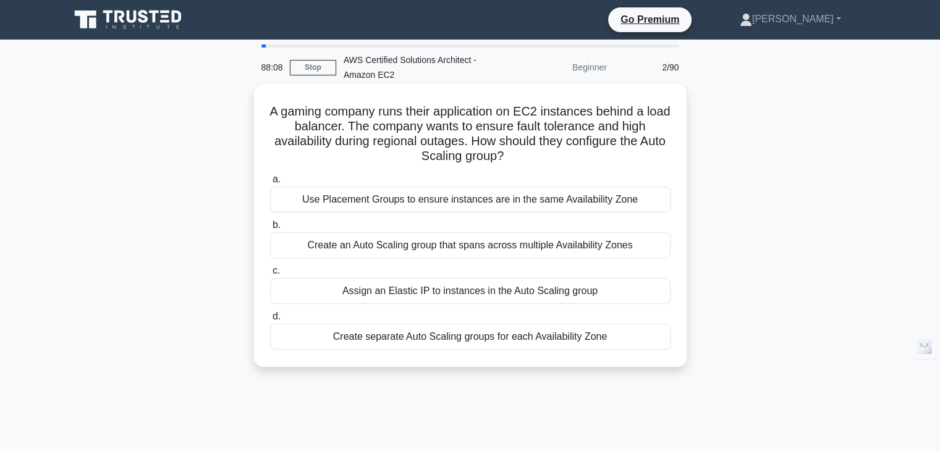
click at [430, 249] on div "Create an Auto Scaling group that spans across multiple Availability Zones" at bounding box center [470, 245] width 401 height 26
click at [270, 229] on input "b. Create an Auto Scaling group that spans across multiple Availability Zones" at bounding box center [270, 225] width 0 height 8
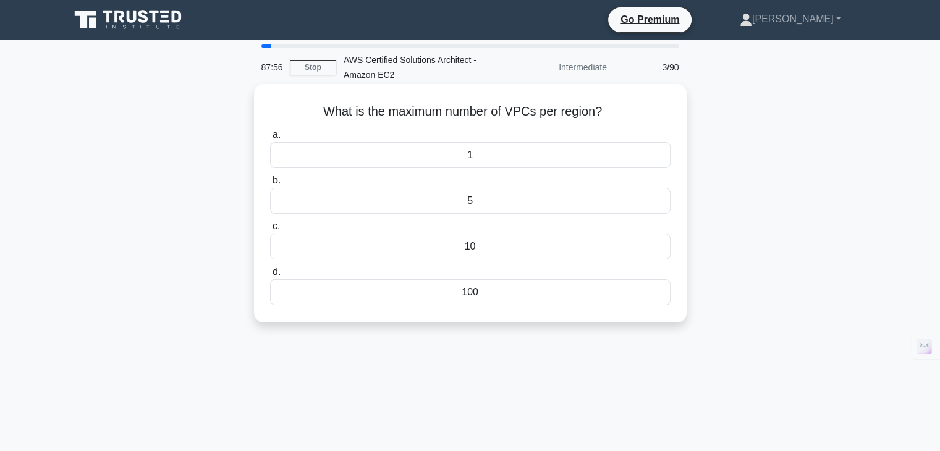
click at [410, 109] on h5 "What is the maximum number of VPCs per region? .spinner_0XTQ{transform-origin:c…" at bounding box center [470, 112] width 403 height 16
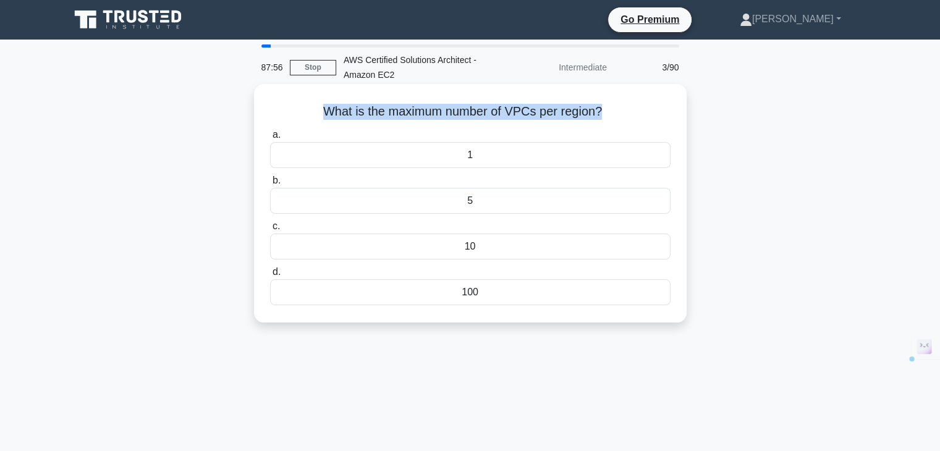
click at [410, 109] on h5 "What is the maximum number of VPCs per region? .spinner_0XTQ{transform-origin:c…" at bounding box center [470, 112] width 403 height 16
copy div "What is the maximum number of VPCs per region? .spinner_0XTQ{transform-origin:c…"
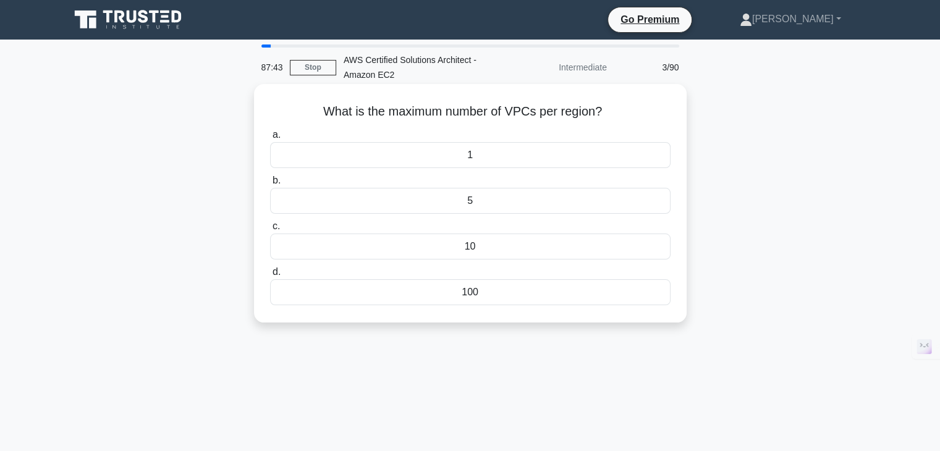
click at [482, 206] on div "5" at bounding box center [470, 201] width 401 height 26
click at [270, 185] on input "b. 5" at bounding box center [270, 181] width 0 height 8
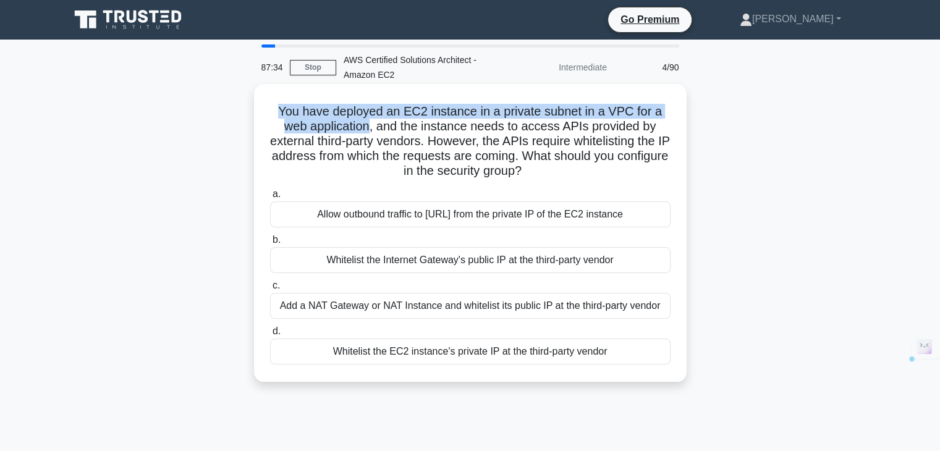
drag, startPoint x: 372, startPoint y: 132, endPoint x: 278, endPoint y: 92, distance: 102.0
click at [278, 92] on div "You have deployed an EC2 instance in a private subnet in a VPC for a web applic…" at bounding box center [470, 233] width 423 height 288
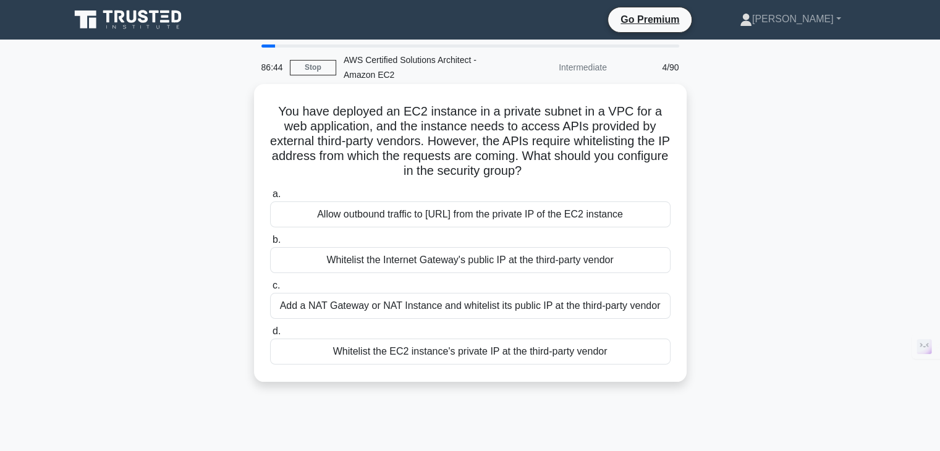
click at [357, 310] on div "Add a NAT Gateway or NAT Instance and whitelist its public IP at the third-part…" at bounding box center [470, 306] width 401 height 26
click at [270, 290] on input "c. Add a NAT Gateway or NAT Instance and whitelist its public IP at the third-p…" at bounding box center [270, 286] width 0 height 8
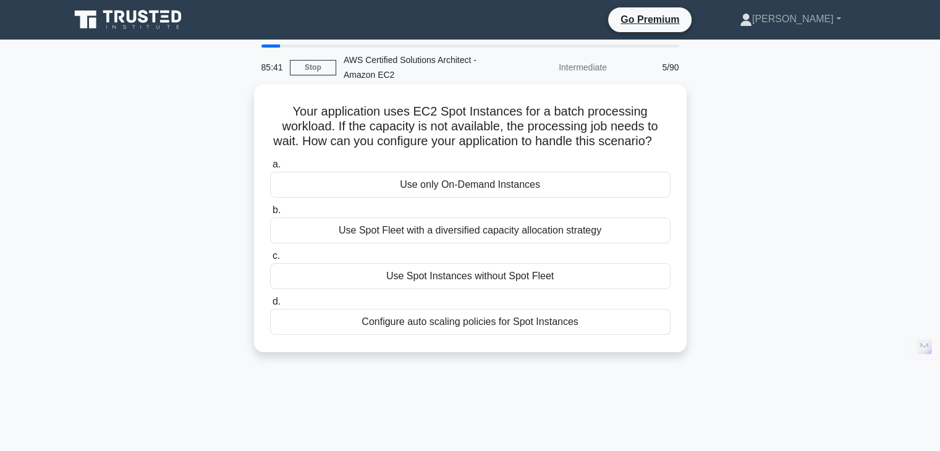
click at [427, 145] on h5 "Your application uses EC2 Spot Instances for a batch processing workload. If th…" at bounding box center [470, 127] width 403 height 46
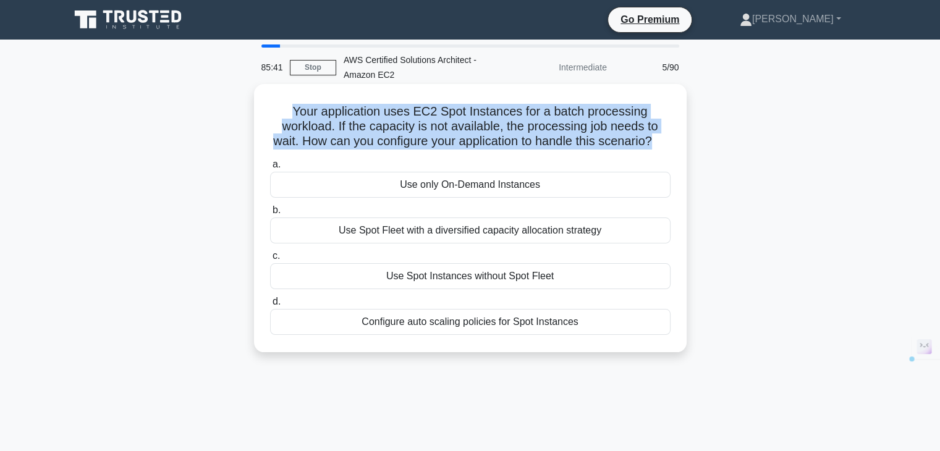
click at [427, 145] on h5 "Your application uses EC2 Spot Instances for a batch processing workload. If th…" at bounding box center [470, 127] width 403 height 46
copy div "Your application uses EC2 Spot Instances for a batch processing workload. If th…"
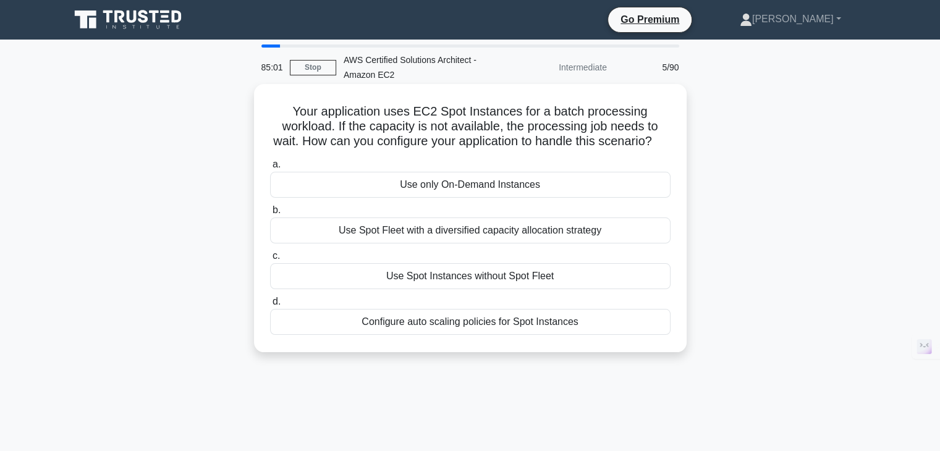
click at [454, 240] on div "Use Spot Fleet with a diversified capacity allocation strategy" at bounding box center [470, 231] width 401 height 26
click at [270, 215] on input "b. Use Spot Fleet with a diversified capacity allocation strategy" at bounding box center [270, 210] width 0 height 8
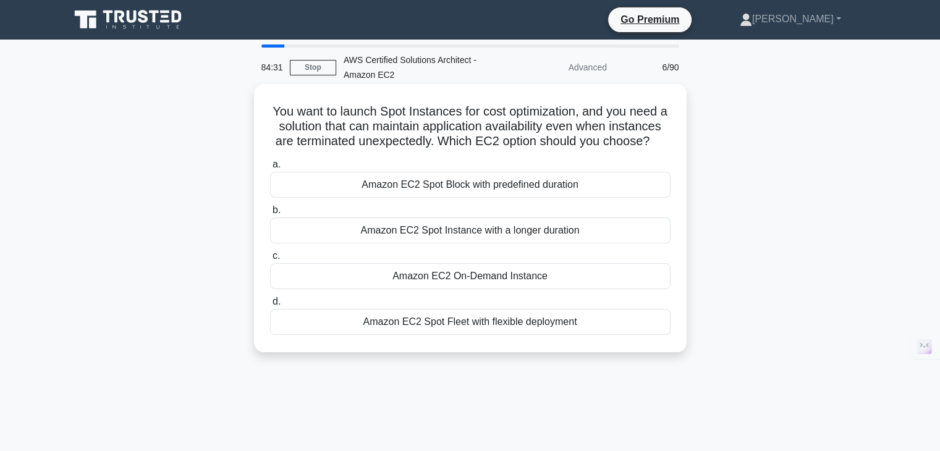
click at [430, 244] on div "Amazon EC2 Spot Instance with a longer duration" at bounding box center [470, 231] width 401 height 26
click at [270, 215] on input "b. Amazon EC2 Spot Instance with a longer duration" at bounding box center [270, 210] width 0 height 8
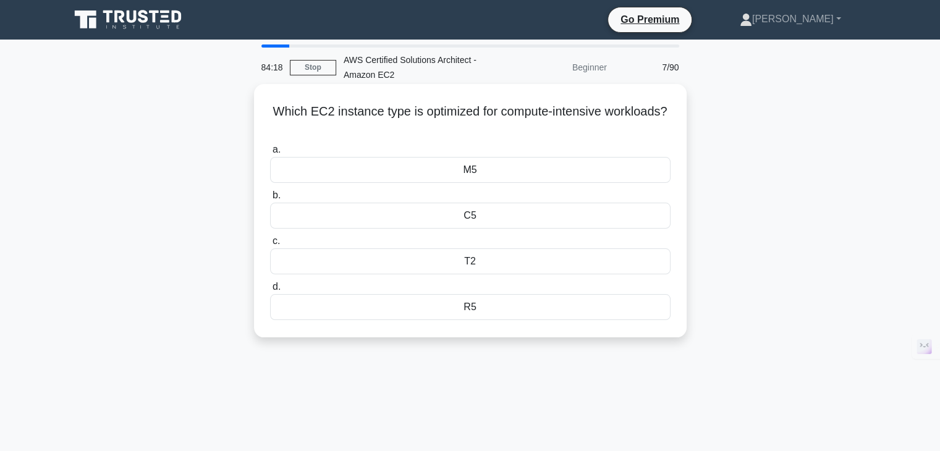
click at [455, 219] on div "C5" at bounding box center [470, 216] width 401 height 26
click at [270, 200] on input "b. C5" at bounding box center [270, 196] width 0 height 8
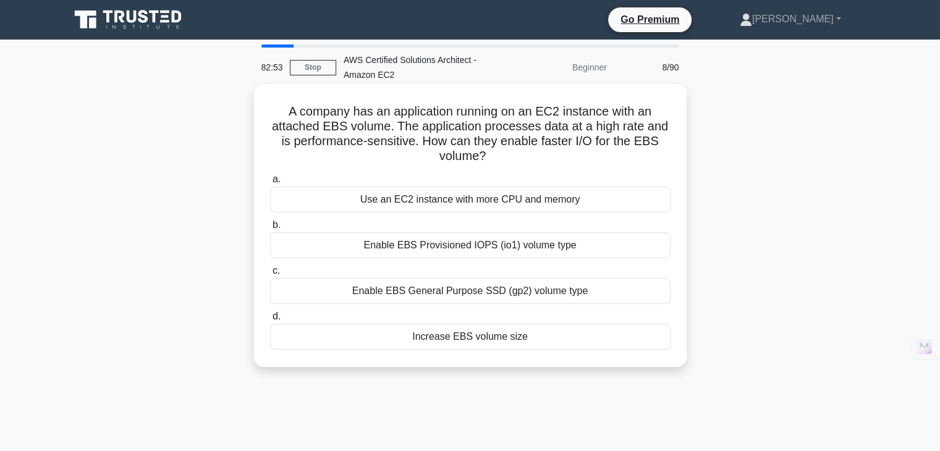
click at [464, 335] on div "Increase EBS volume size" at bounding box center [470, 337] width 401 height 26
click at [270, 321] on input "d. Increase EBS volume size" at bounding box center [270, 317] width 0 height 8
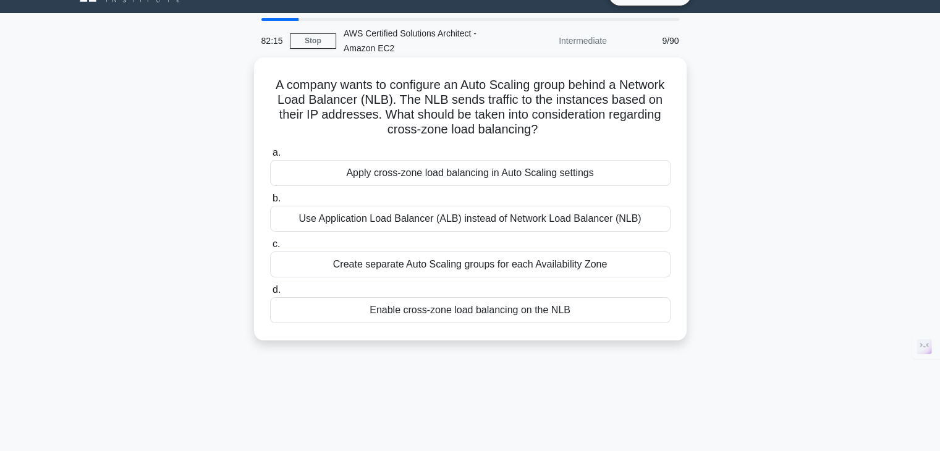
scroll to position [28, 0]
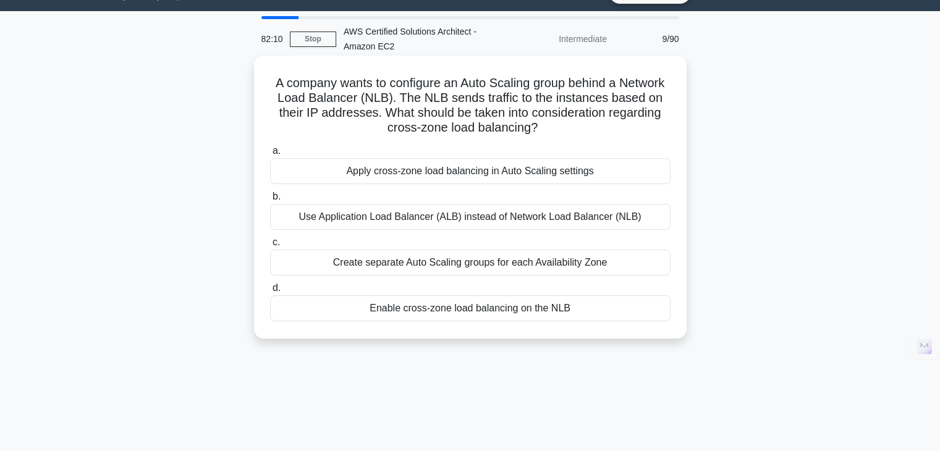
click at [430, 315] on div "Enable cross-zone load balancing on the NLB" at bounding box center [470, 308] width 401 height 26
click at [270, 292] on input "d. Enable cross-zone load balancing on the NLB" at bounding box center [270, 288] width 0 height 8
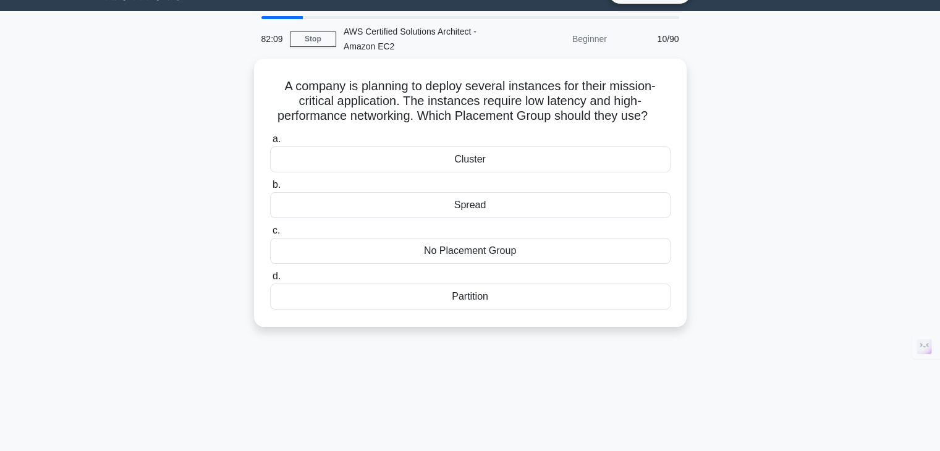
scroll to position [5, 0]
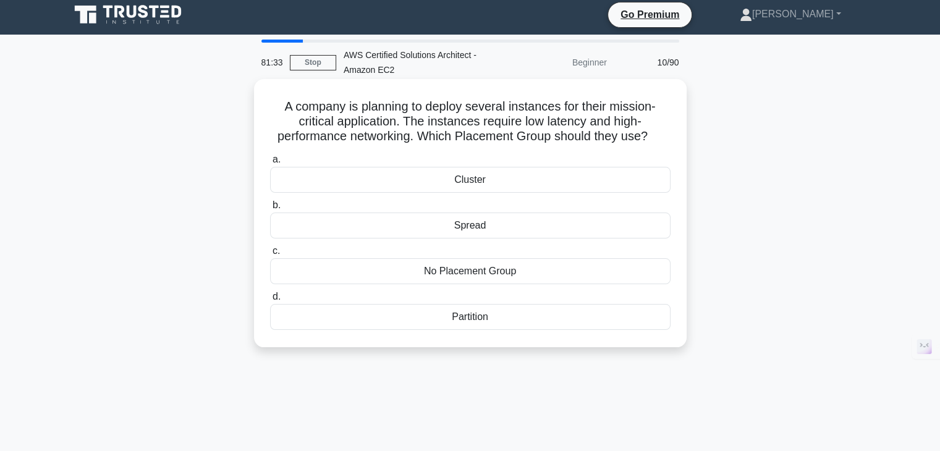
click at [434, 267] on div "No Placement Group" at bounding box center [470, 271] width 401 height 26
click at [270, 255] on input "c. No Placement Group" at bounding box center [270, 251] width 0 height 8
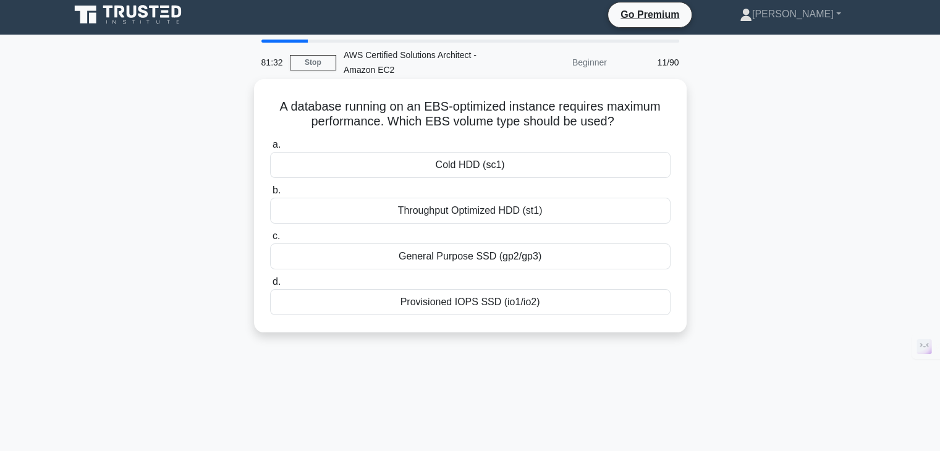
scroll to position [0, 0]
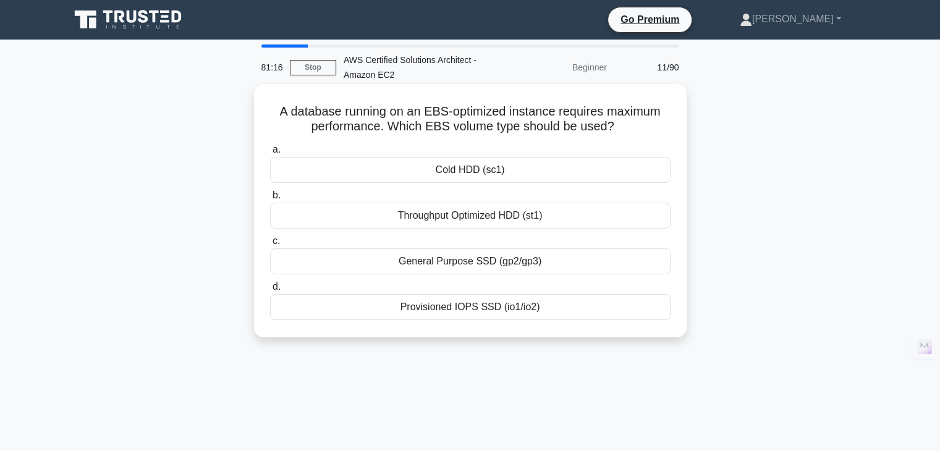
click at [453, 259] on div "General Purpose SSD (gp2/gp3)" at bounding box center [470, 262] width 401 height 26
click at [270, 245] on input "c. General Purpose SSD (gp2/gp3)" at bounding box center [270, 241] width 0 height 8
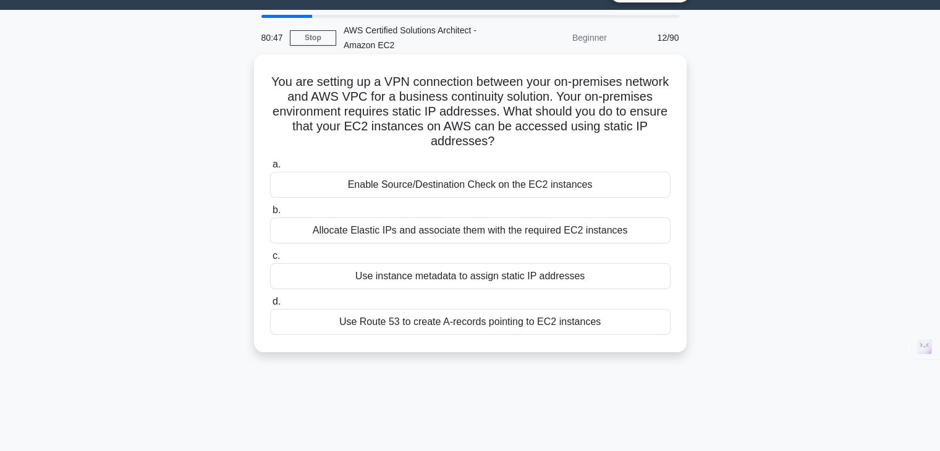
scroll to position [30, 0]
click at [512, 227] on div "Allocate Elastic IPs and associate them with the required EC2 instances" at bounding box center [470, 231] width 401 height 26
click at [270, 215] on input "b. Allocate Elastic IPs and associate them with the required EC2 instances" at bounding box center [270, 210] width 0 height 8
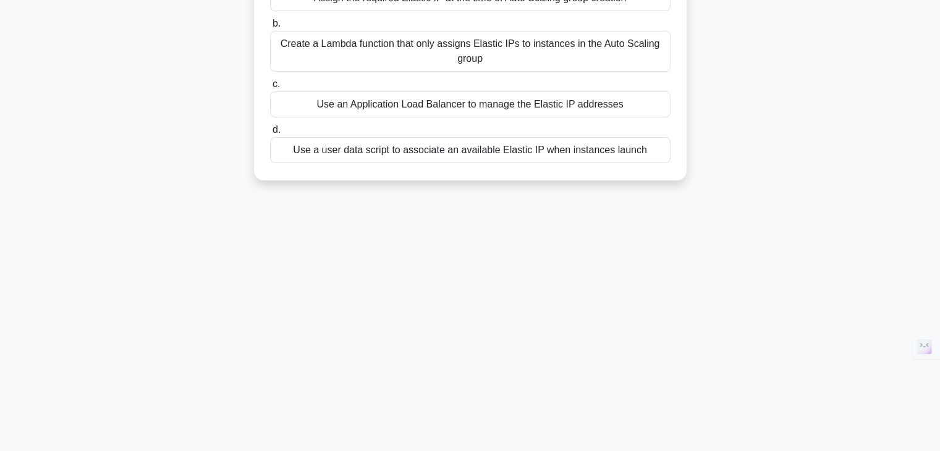
scroll to position [0, 0]
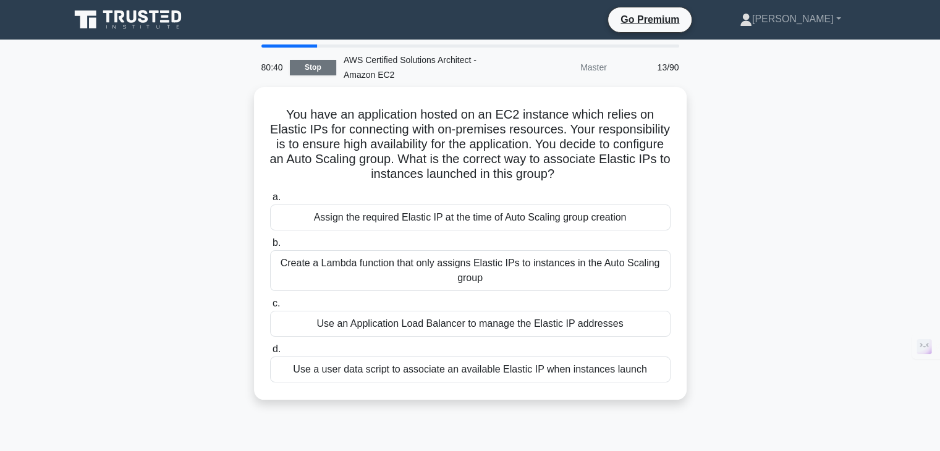
click at [319, 70] on link "Stop" at bounding box center [313, 67] width 46 height 15
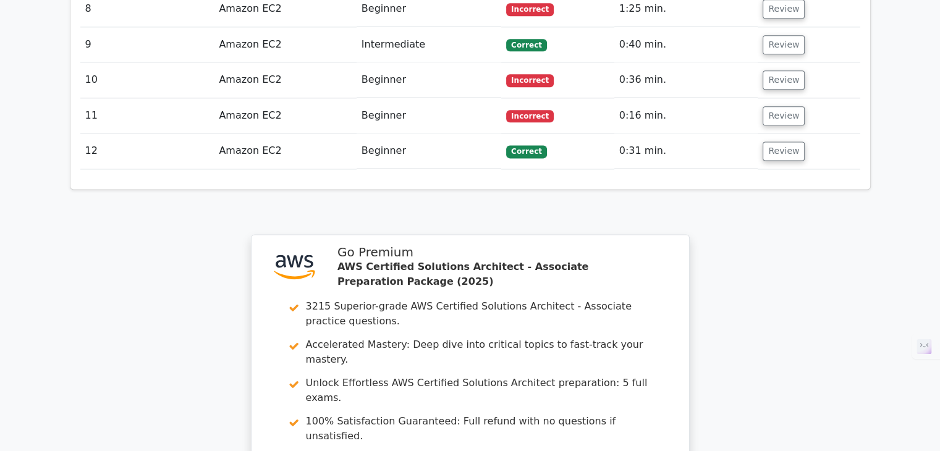
scroll to position [1874, 0]
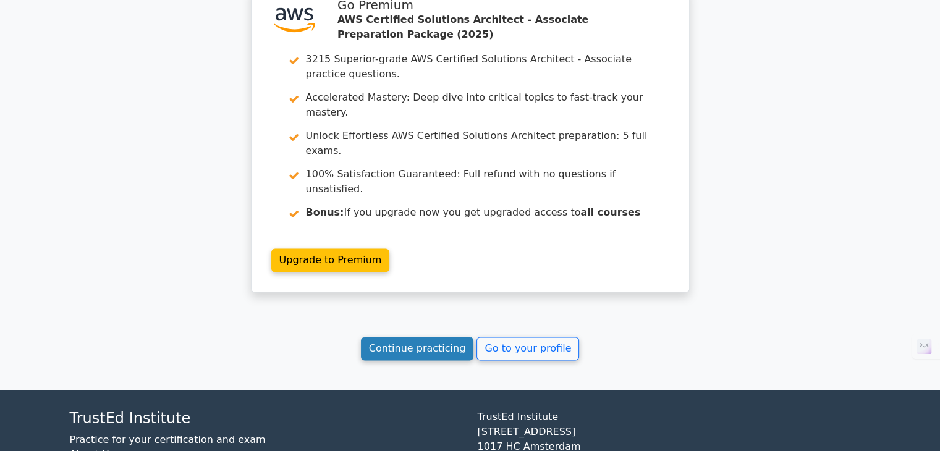
click at [398, 337] on link "Continue practicing" at bounding box center [417, 348] width 113 height 23
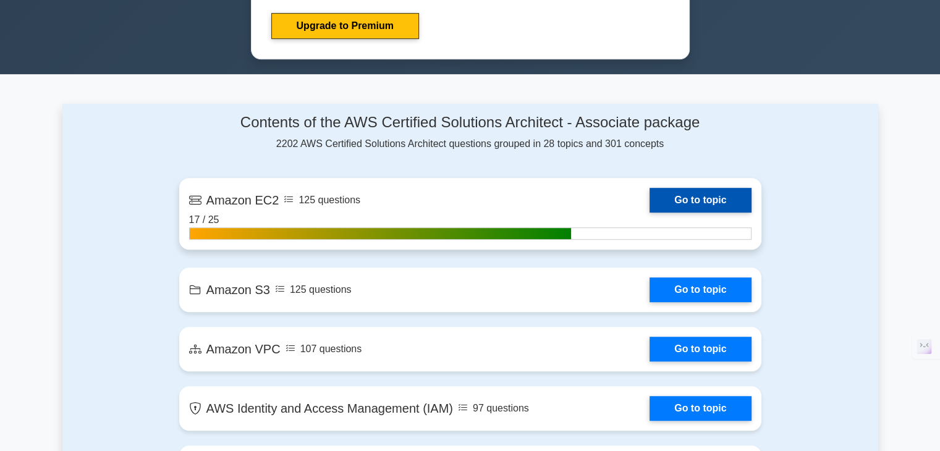
scroll to position [684, 0]
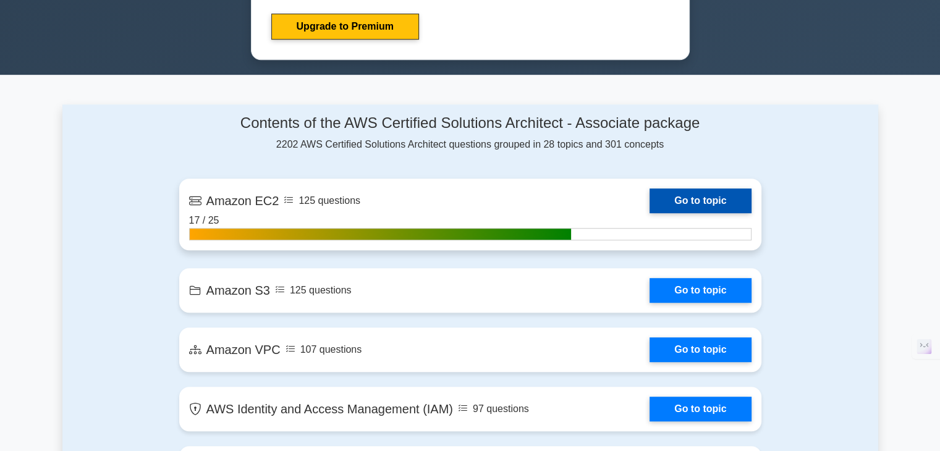
click at [678, 193] on link "Go to topic" at bounding box center [700, 201] width 101 height 25
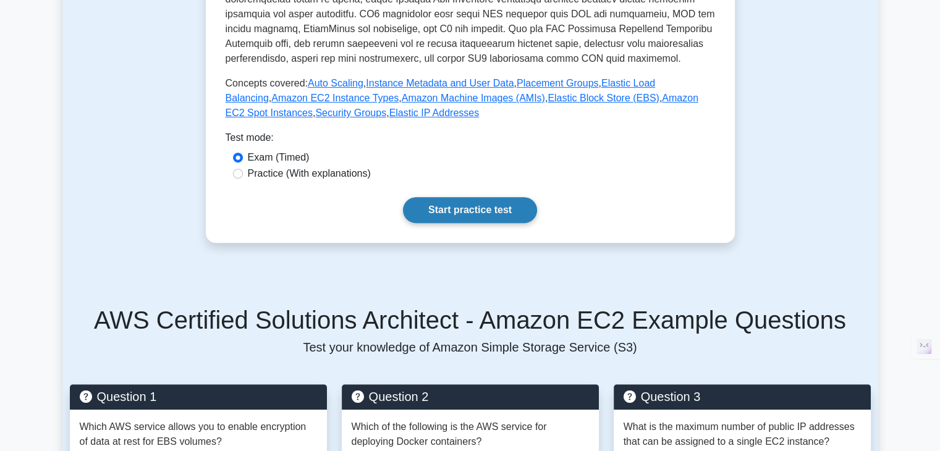
click at [445, 211] on link "Start practice test" at bounding box center [470, 210] width 134 height 26
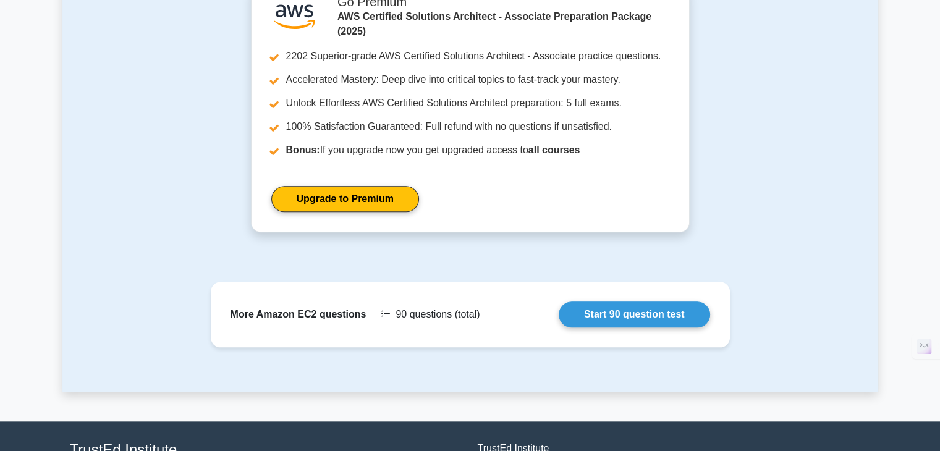
scroll to position [1262, 0]
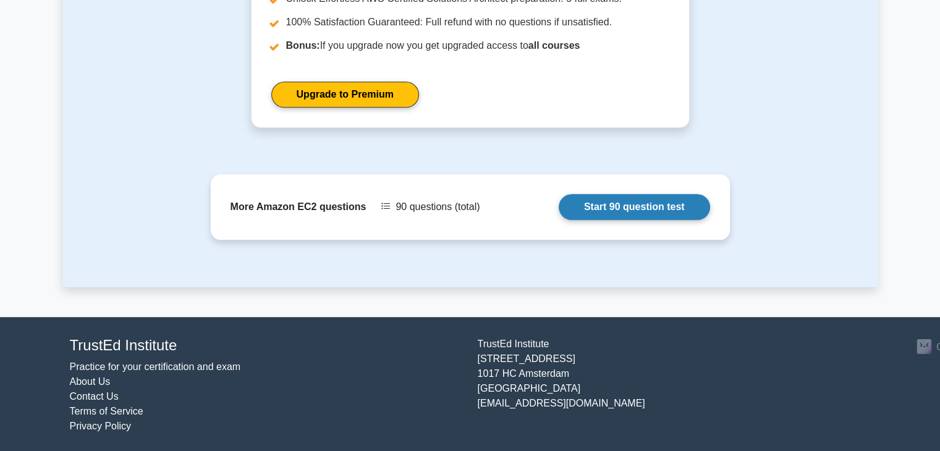
click at [593, 206] on link "Start 90 question test" at bounding box center [634, 207] width 151 height 26
click at [598, 200] on link "Start 90 question test" at bounding box center [634, 207] width 151 height 26
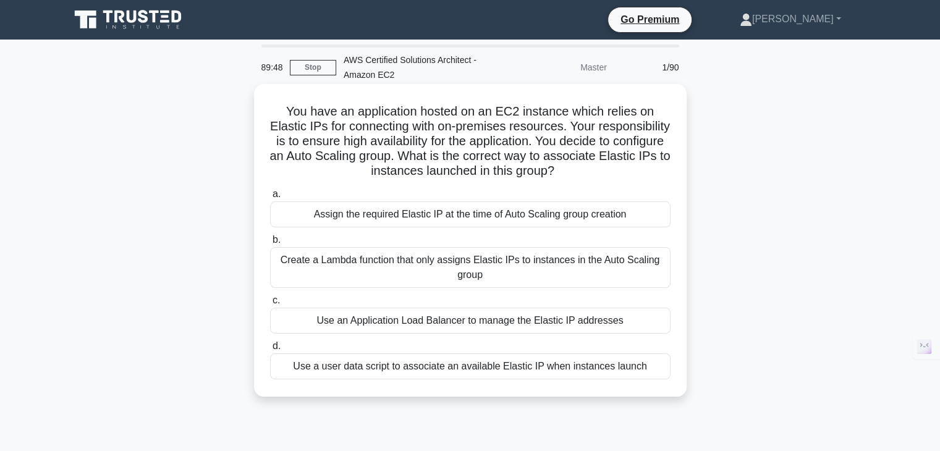
drag, startPoint x: 279, startPoint y: 123, endPoint x: 530, endPoint y: 107, distance: 250.9
click at [530, 107] on h5 "You have an application hosted on an EC2 instance which relies on Elastic IPs f…" at bounding box center [470, 141] width 403 height 75
click at [556, 221] on div "Assign the required Elastic IP at the time of Auto Scaling group creation" at bounding box center [470, 215] width 401 height 26
click at [270, 198] on input "a. Assign the required Elastic IP at the time of Auto Scaling group creation" at bounding box center [270, 194] width 0 height 8
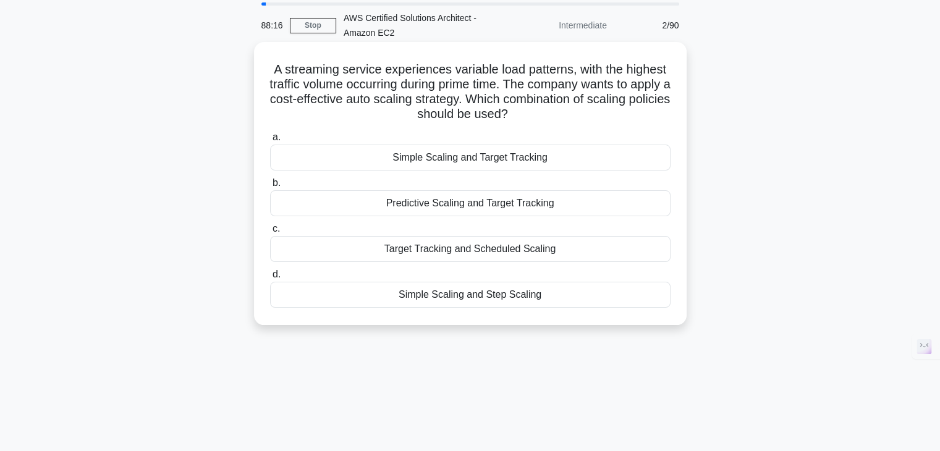
scroll to position [47, 0]
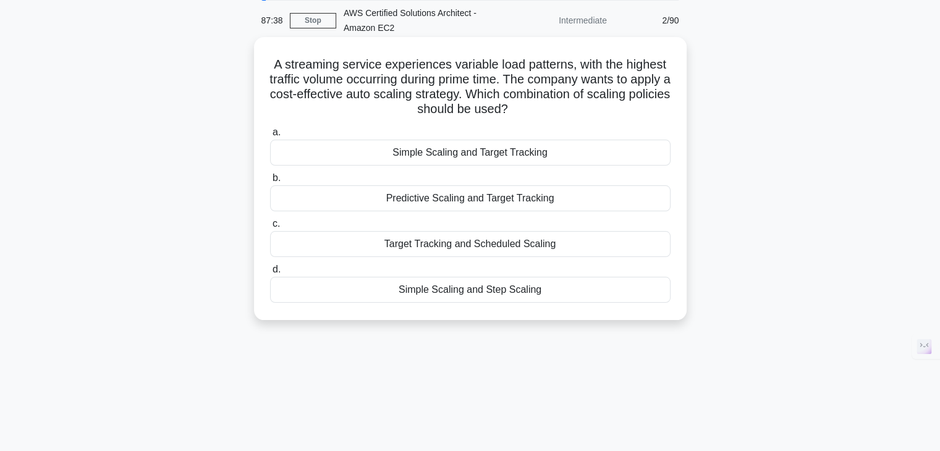
click at [499, 249] on div "Target Tracking and Scheduled Scaling" at bounding box center [470, 244] width 401 height 26
click at [270, 228] on input "c. Target Tracking and Scheduled Scaling" at bounding box center [270, 224] width 0 height 8
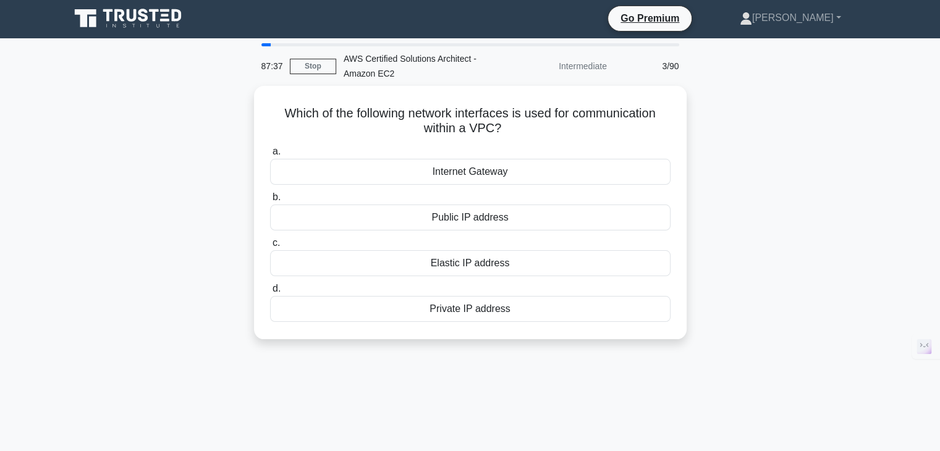
scroll to position [0, 0]
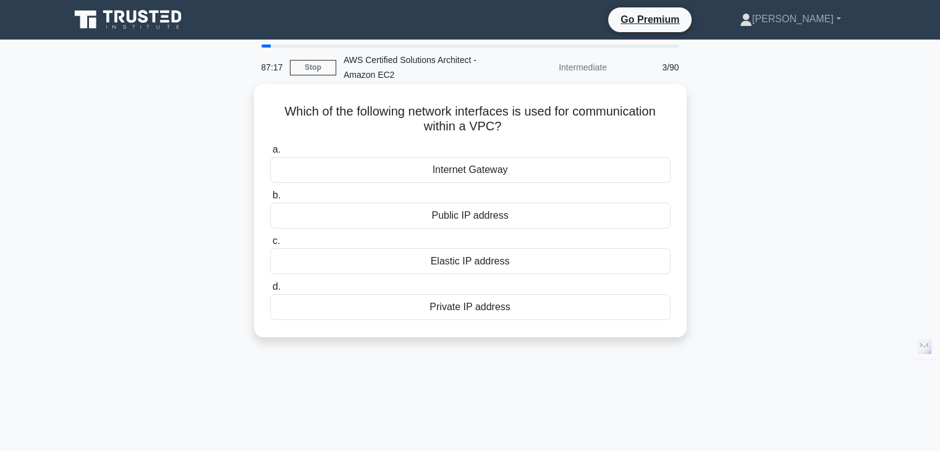
click at [499, 174] on div "Internet Gateway" at bounding box center [470, 170] width 401 height 26
click at [270, 154] on input "a. Internet Gateway" at bounding box center [270, 150] width 0 height 8
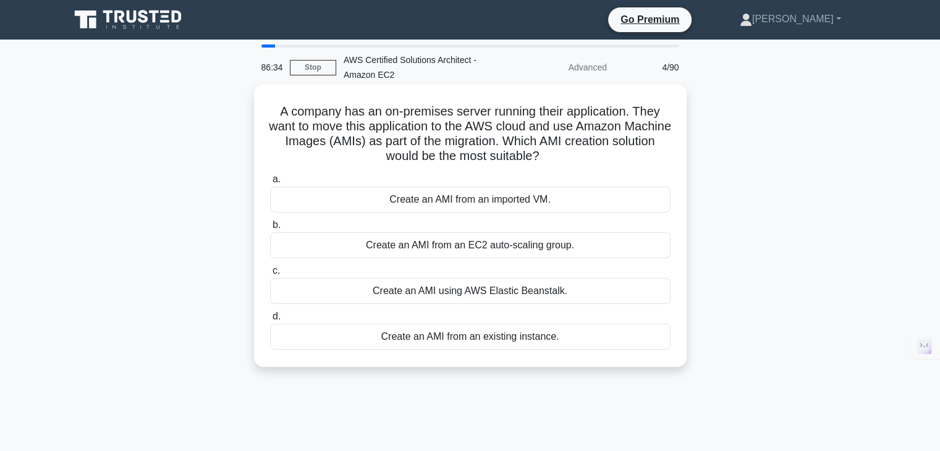
click at [488, 334] on div "Create an AMI from an existing instance." at bounding box center [470, 337] width 401 height 26
click at [270, 321] on input "d. Create an AMI from an existing instance." at bounding box center [270, 317] width 0 height 8
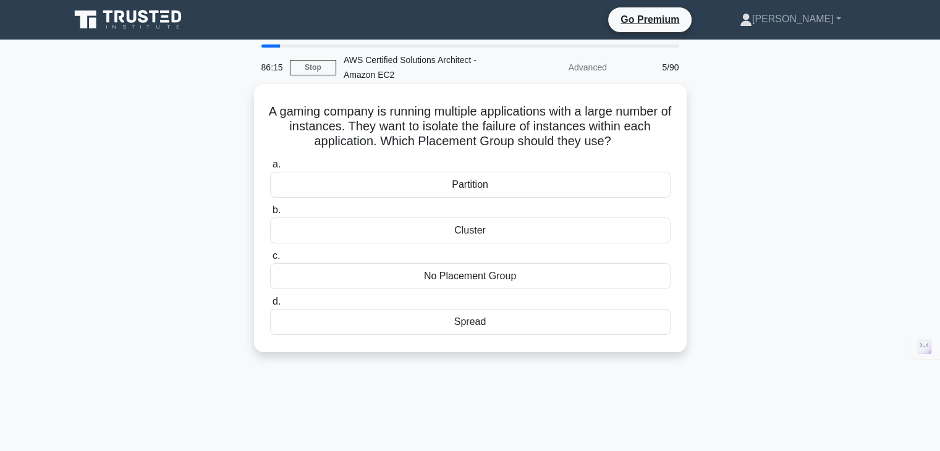
click at [491, 221] on div "Cluster" at bounding box center [470, 231] width 401 height 26
click at [270, 215] on input "b. Cluster" at bounding box center [270, 210] width 0 height 8
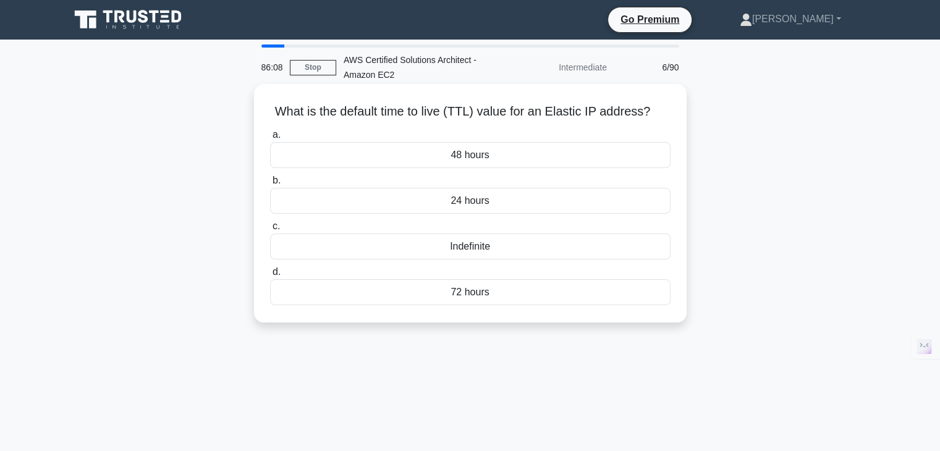
click at [466, 106] on h5 "What is the default time to live (TTL) value for an Elastic IP address? .spinne…" at bounding box center [470, 112] width 403 height 16
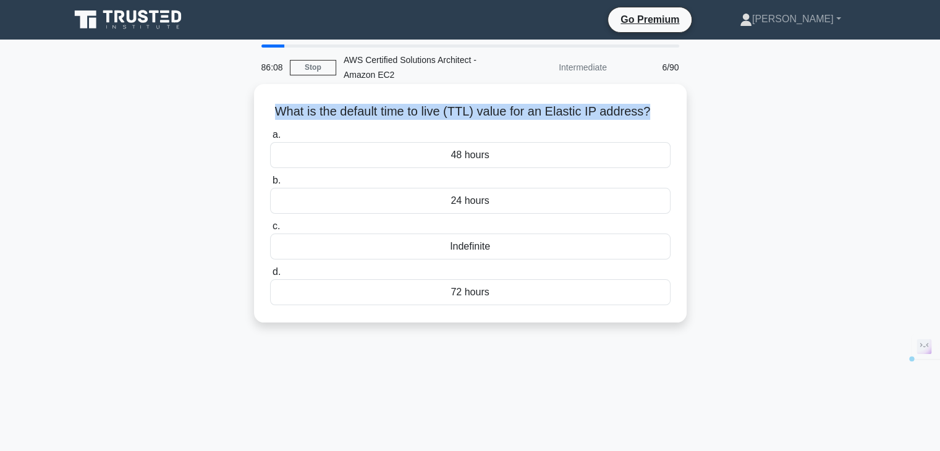
click at [466, 106] on h5 "What is the default time to live (TTL) value for an Elastic IP address? .spinne…" at bounding box center [470, 112] width 403 height 16
copy div "What is the default time to live (TTL) value for an Elastic IP address? .spinne…"
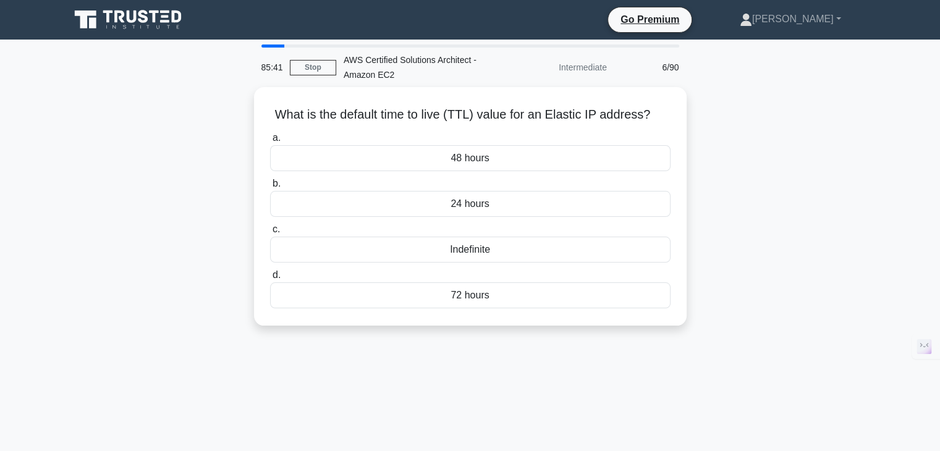
click at [292, 328] on div "What is the default time to live (TTL) value for an Elastic IP address? .spinne…" at bounding box center [470, 213] width 816 height 253
click at [438, 243] on div "Indefinite" at bounding box center [470, 247] width 401 height 26
click at [270, 231] on input "c. Indefinite" at bounding box center [270, 227] width 0 height 8
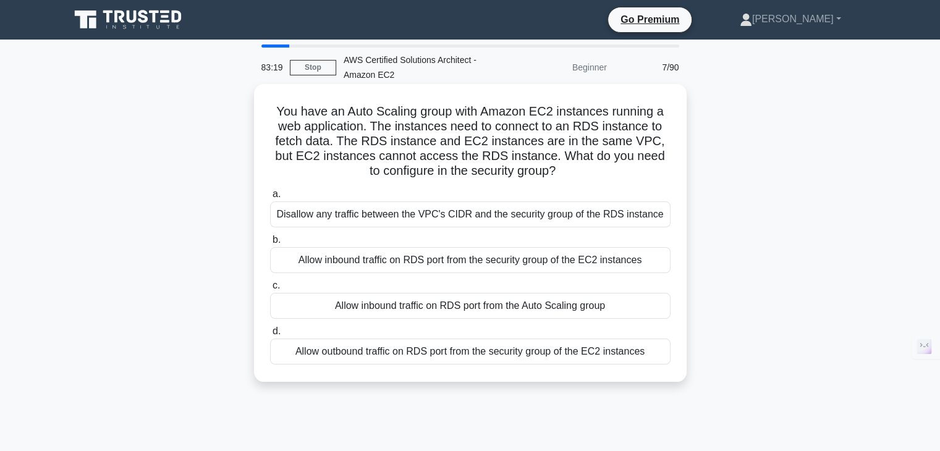
click at [406, 255] on div "Allow inbound traffic on RDS port from the security group of the EC2 instances" at bounding box center [470, 260] width 401 height 26
click at [270, 244] on input "b. Allow inbound traffic on RDS port from the security group of the EC2 instanc…" at bounding box center [270, 240] width 0 height 8
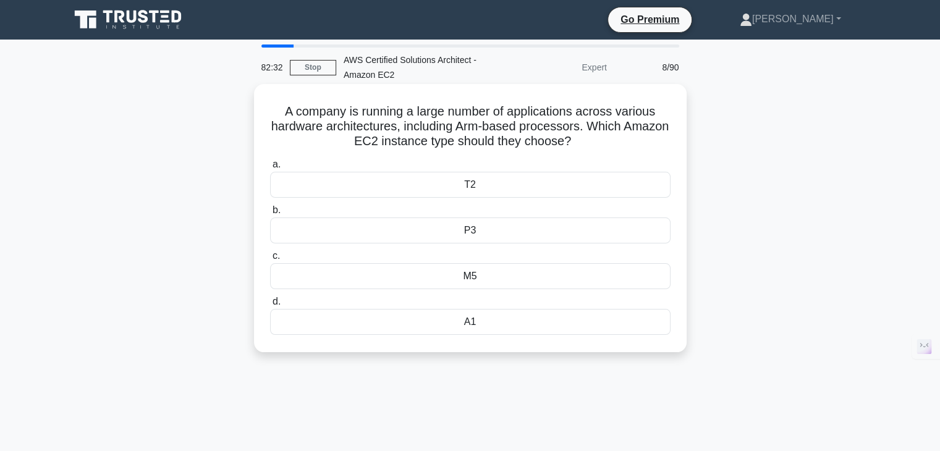
click at [383, 125] on h5 "A company is running a large number of applications across various hardware arc…" at bounding box center [470, 127] width 403 height 46
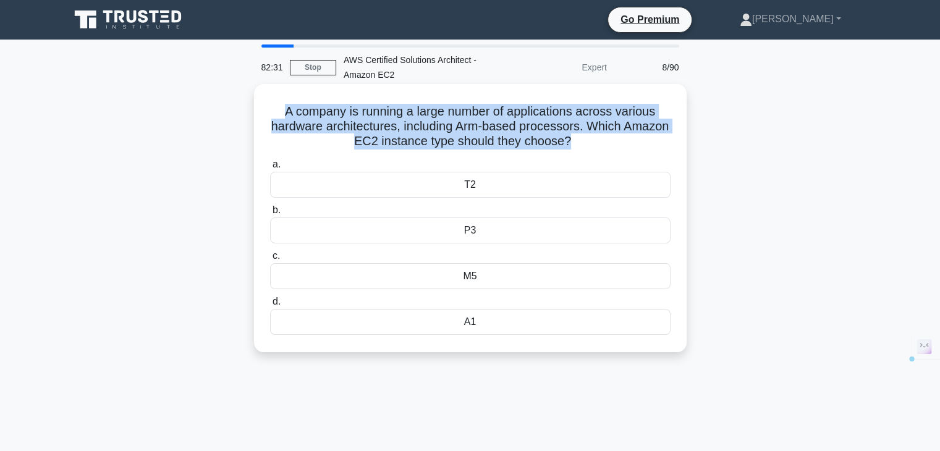
click at [383, 125] on h5 "A company is running a large number of applications across various hardware arc…" at bounding box center [470, 127] width 403 height 46
copy div "A company is running a large number of applications across various hardware arc…"
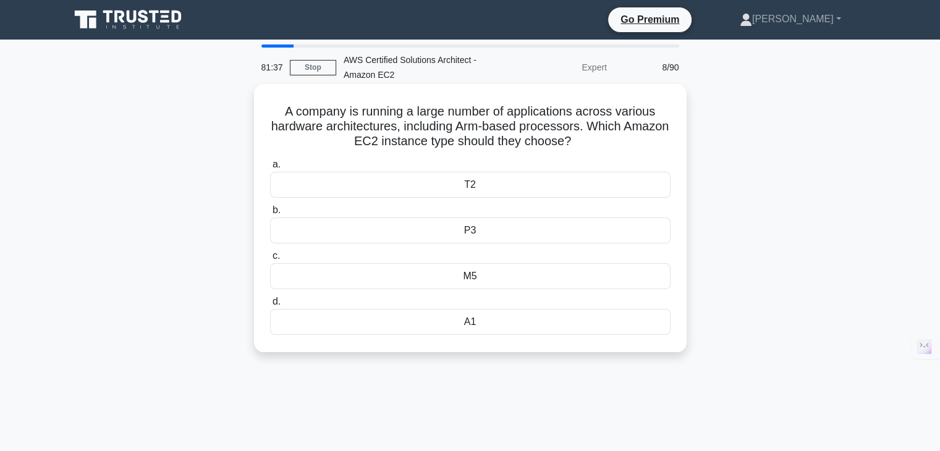
click at [503, 278] on div "M5" at bounding box center [470, 276] width 401 height 26
click at [270, 260] on input "c. M5" at bounding box center [270, 256] width 0 height 8
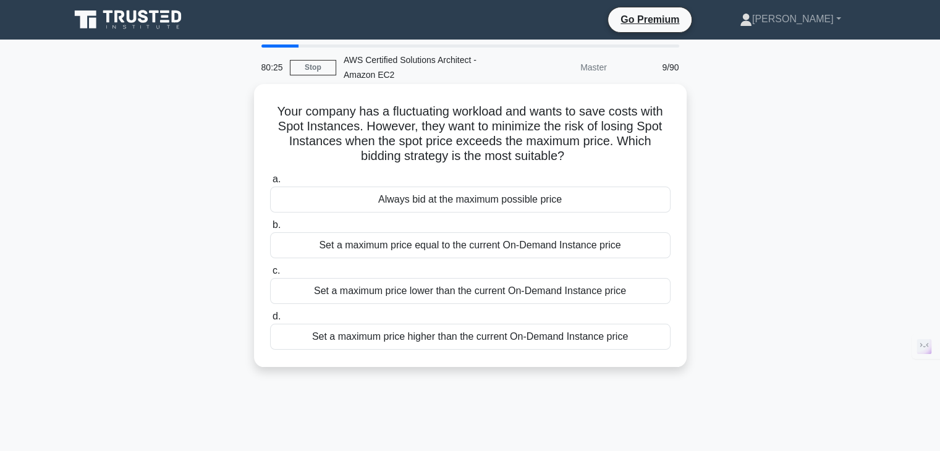
click at [454, 206] on div "Always bid at the maximum possible price" at bounding box center [470, 200] width 401 height 26
click at [270, 184] on input "a. Always bid at the maximum possible price" at bounding box center [270, 180] width 0 height 8
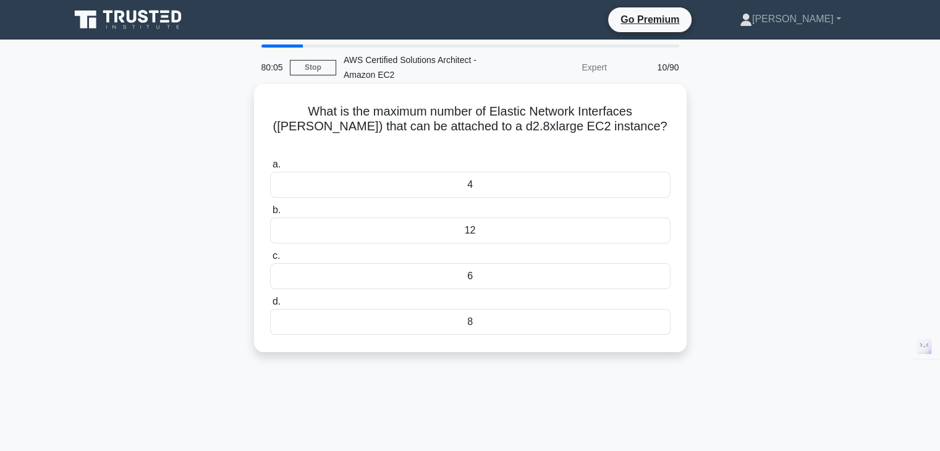
click at [480, 218] on div "12" at bounding box center [470, 231] width 401 height 26
click at [270, 213] on input "b. 12" at bounding box center [270, 210] width 0 height 8
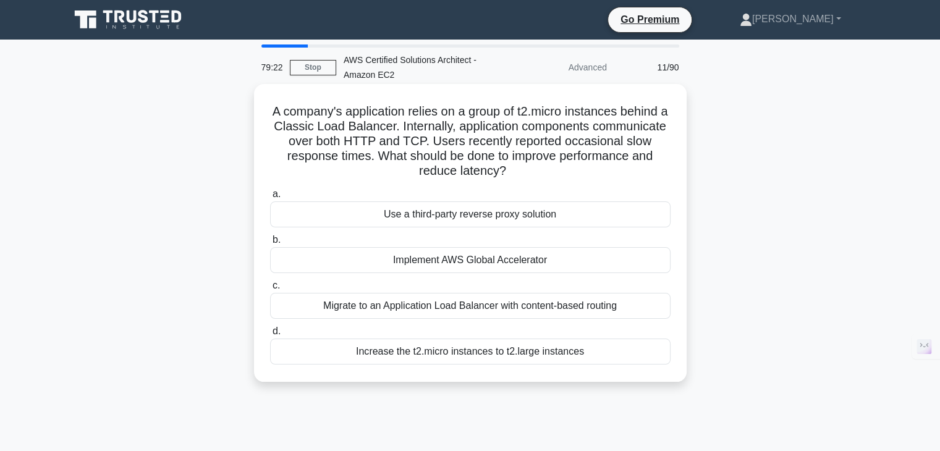
click at [462, 358] on div "Increase the t2.micro instances to t2.large instances" at bounding box center [470, 352] width 401 height 26
click at [270, 336] on input "d. Increase the t2.micro instances to t2.large instances" at bounding box center [270, 332] width 0 height 8
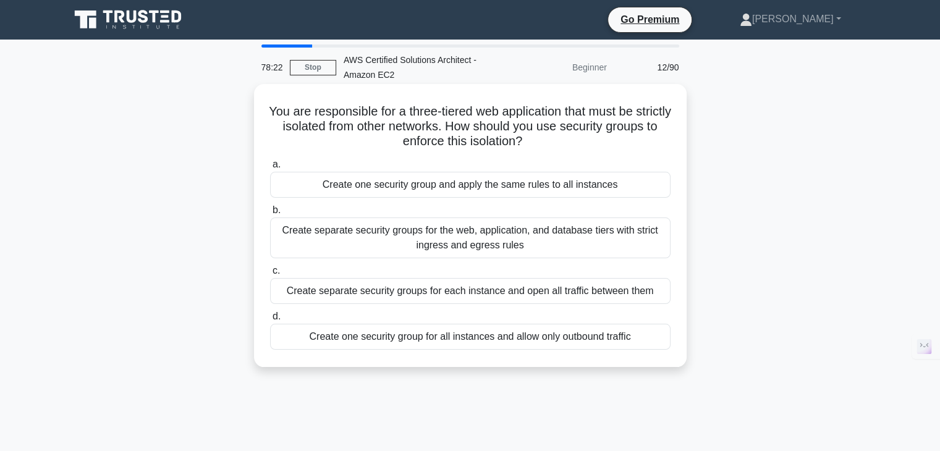
click at [381, 333] on div "Create one security group for all instances and allow only outbound traffic" at bounding box center [470, 337] width 401 height 26
click at [270, 321] on input "d. Create one security group for all instances and allow only outbound traffic" at bounding box center [270, 317] width 0 height 8
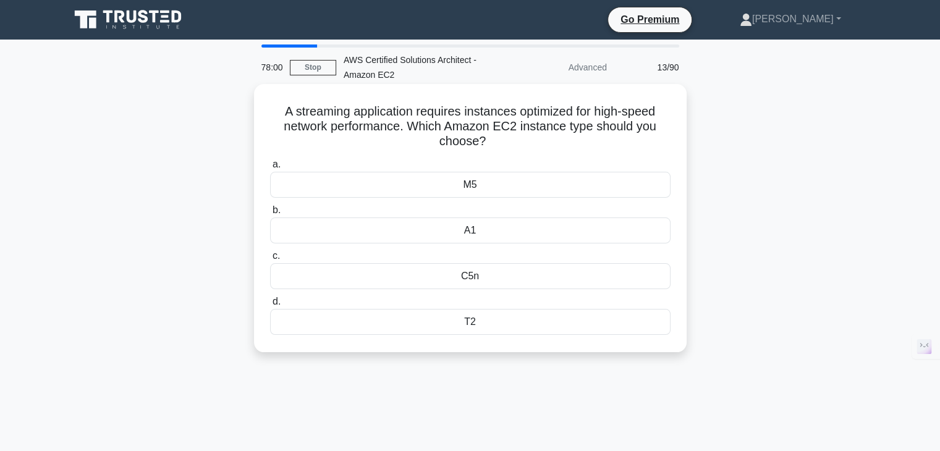
click at [488, 184] on div "M5" at bounding box center [470, 185] width 401 height 26
click at [270, 169] on input "a. M5" at bounding box center [270, 165] width 0 height 8
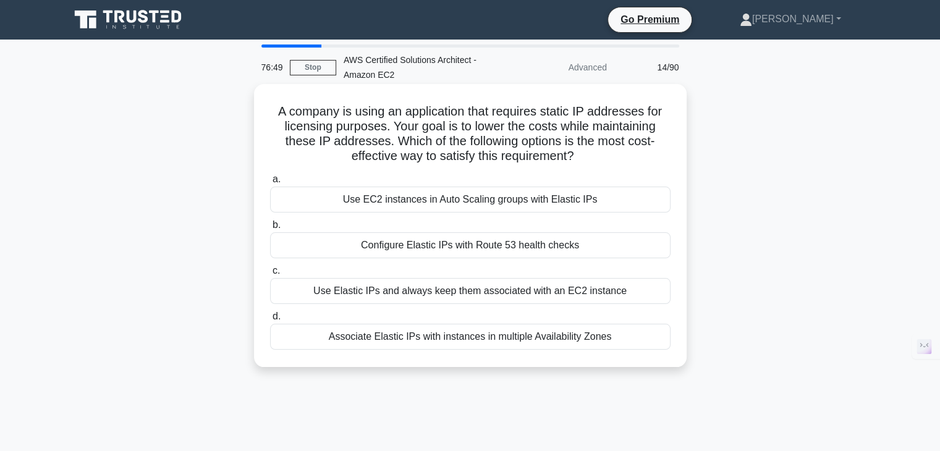
click at [475, 206] on div "Use EC2 instances in Auto Scaling groups with Elastic IPs" at bounding box center [470, 200] width 401 height 26
click at [270, 184] on input "a. Use EC2 instances in Auto Scaling groups with Elastic IPs" at bounding box center [270, 180] width 0 height 8
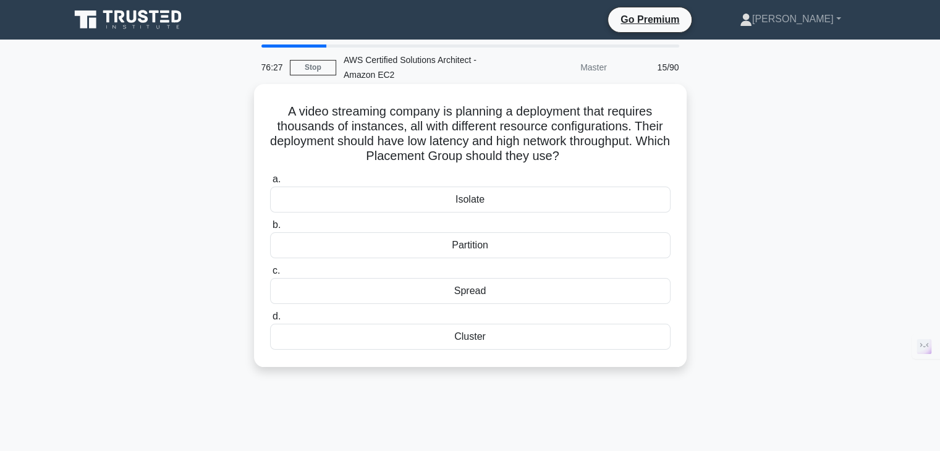
click at [489, 208] on div "Isolate" at bounding box center [470, 200] width 401 height 26
click at [270, 184] on input "a. Isolate" at bounding box center [270, 180] width 0 height 8
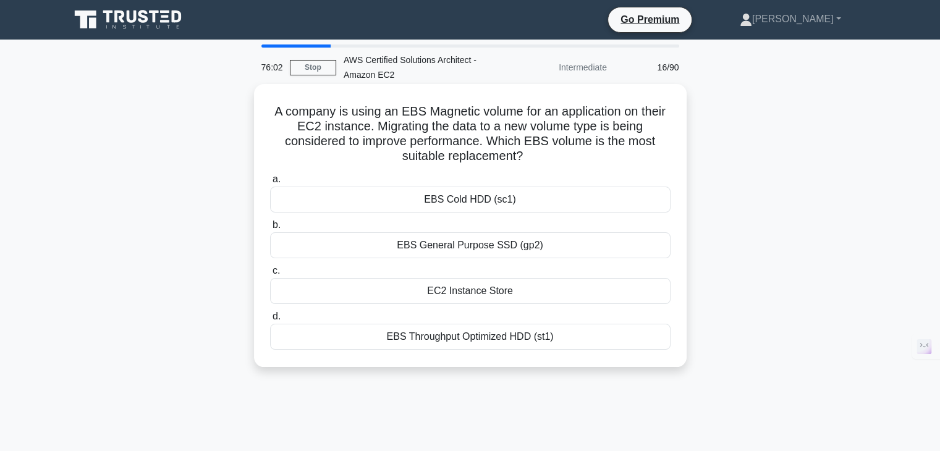
click at [461, 249] on div "EBS General Purpose SSD (gp2)" at bounding box center [470, 245] width 401 height 26
click at [270, 229] on input "b. EBS General Purpose SSD (gp2)" at bounding box center [270, 225] width 0 height 8
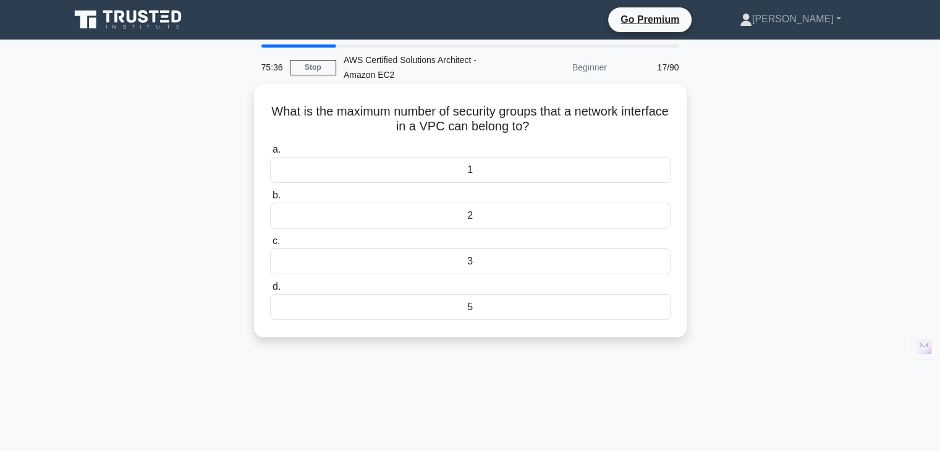
click at [484, 119] on h5 "What is the maximum number of security groups that a network interface in a VPC…" at bounding box center [470, 119] width 403 height 31
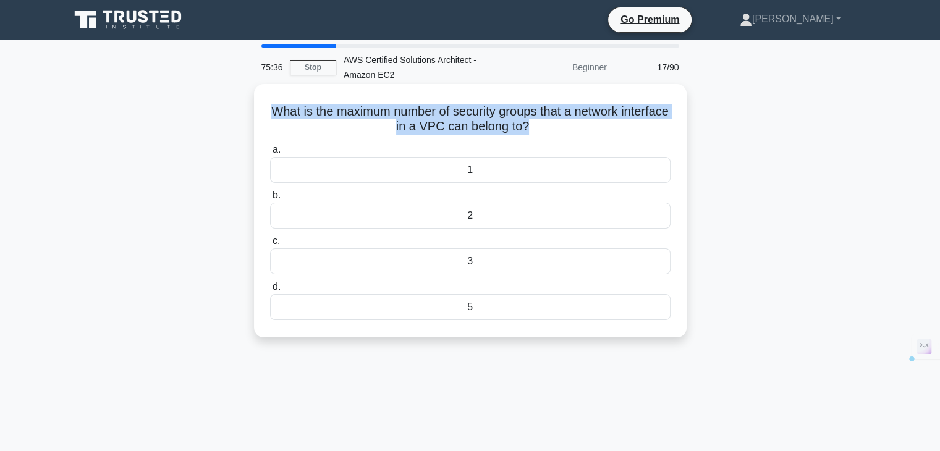
click at [484, 119] on h5 "What is the maximum number of security groups that a network interface in a VPC…" at bounding box center [470, 119] width 403 height 31
copy div "What is the maximum number of security groups that a network interface in a VPC…"
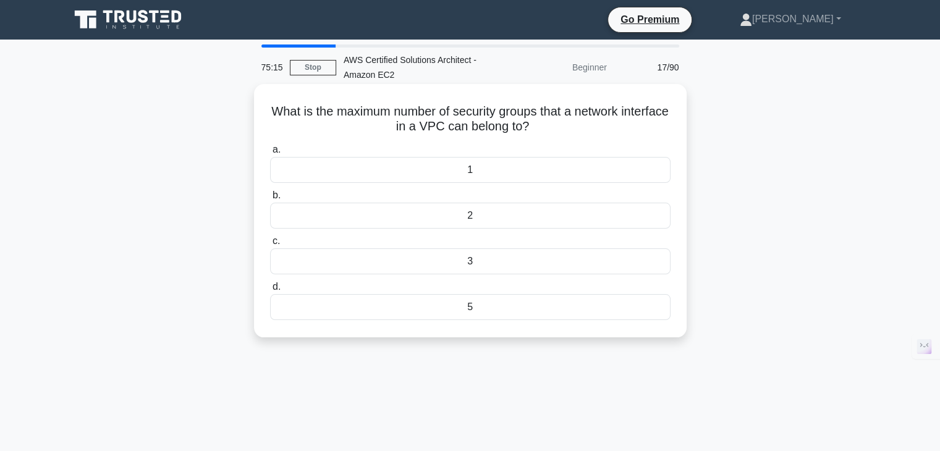
click at [449, 312] on div "5" at bounding box center [470, 307] width 401 height 26
click at [270, 291] on input "d. 5" at bounding box center [270, 287] width 0 height 8
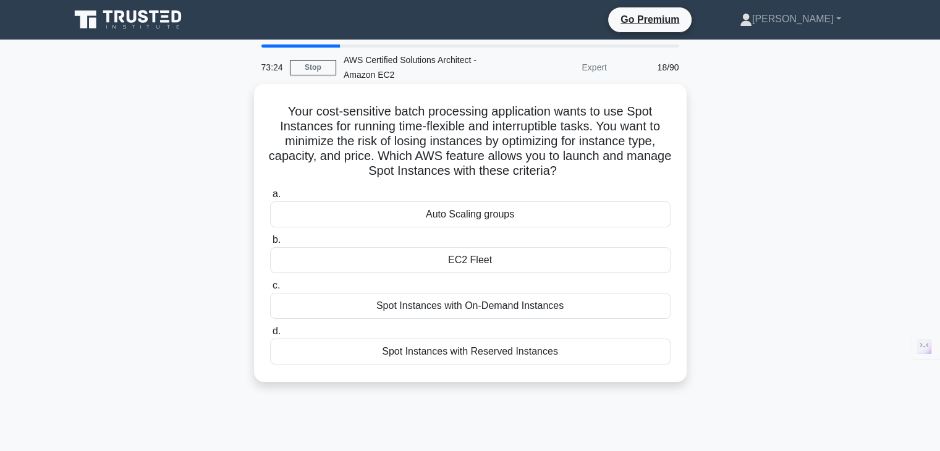
click at [474, 358] on div "Spot Instances with Reserved Instances" at bounding box center [470, 352] width 401 height 26
click at [270, 336] on input "d. Spot Instances with Reserved Instances" at bounding box center [270, 332] width 0 height 8
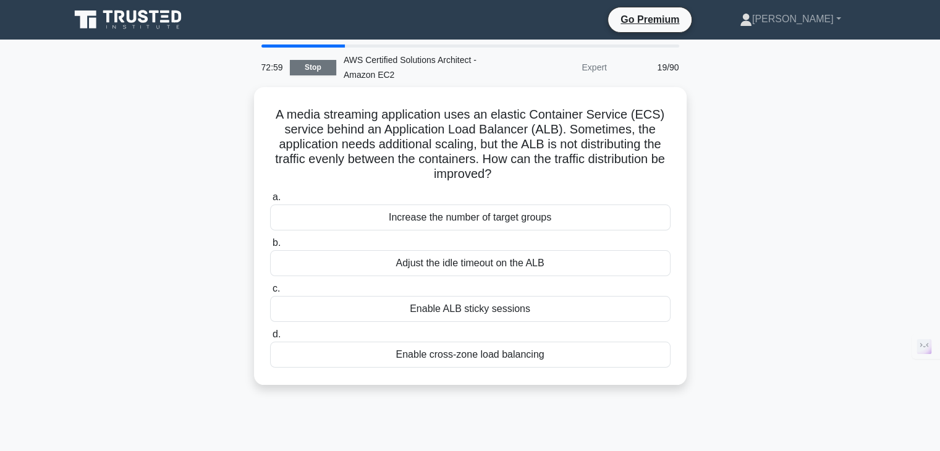
click at [313, 70] on link "Stop" at bounding box center [313, 67] width 46 height 15
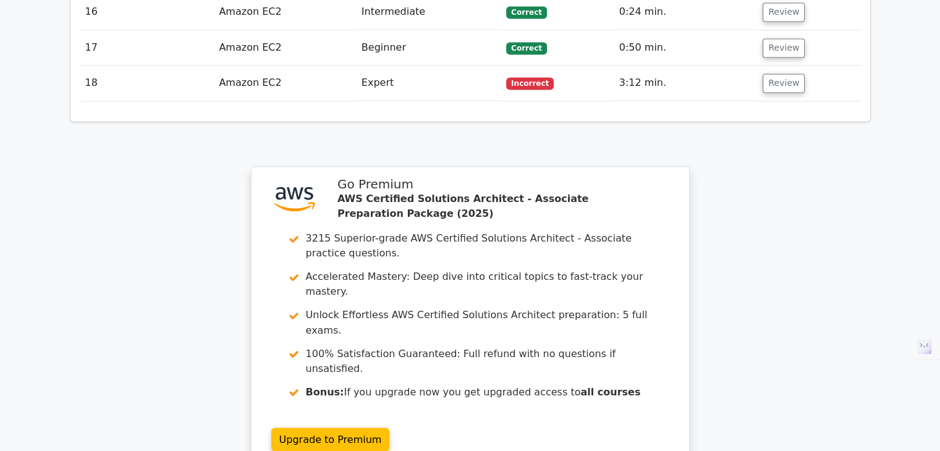
scroll to position [2167, 0]
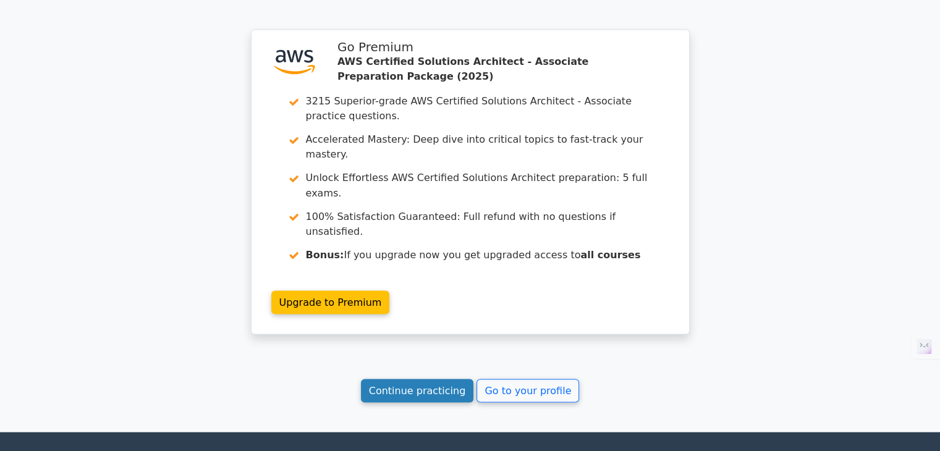
click at [437, 379] on link "Continue practicing" at bounding box center [417, 390] width 113 height 23
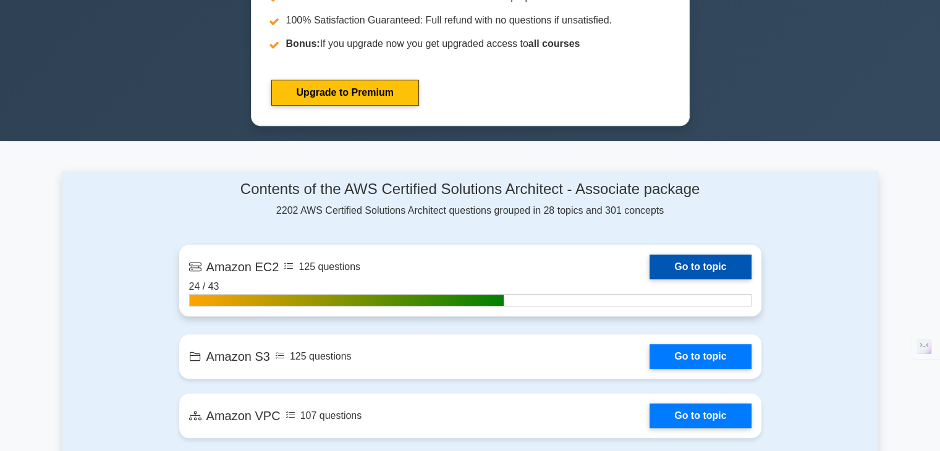
scroll to position [614, 0]
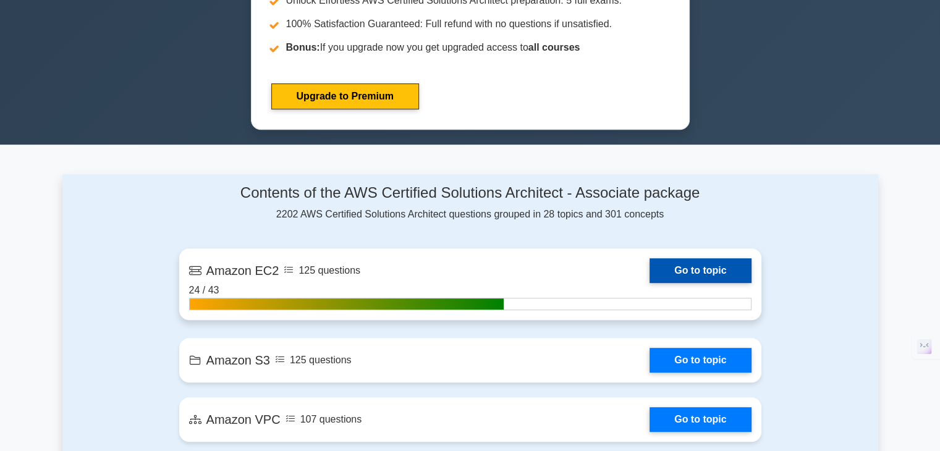
click at [686, 258] on link "Go to topic" at bounding box center [700, 270] width 101 height 25
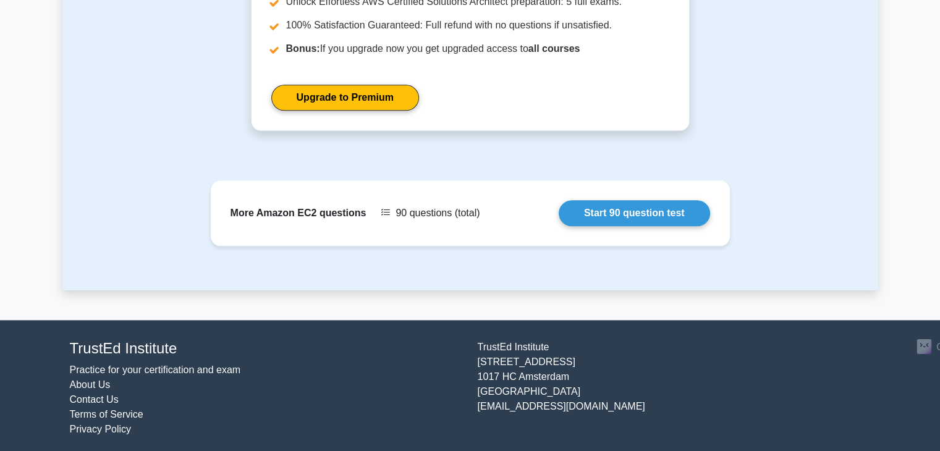
scroll to position [1262, 0]
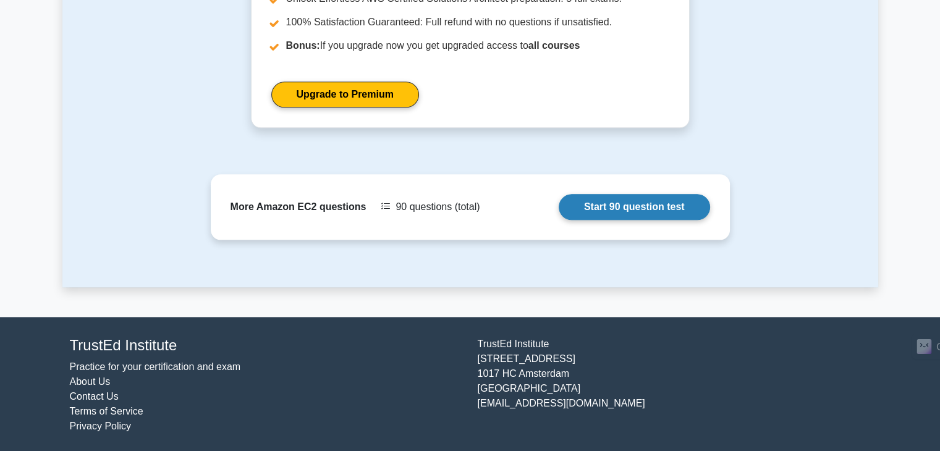
click at [591, 199] on link "Start 90 question test" at bounding box center [634, 207] width 151 height 26
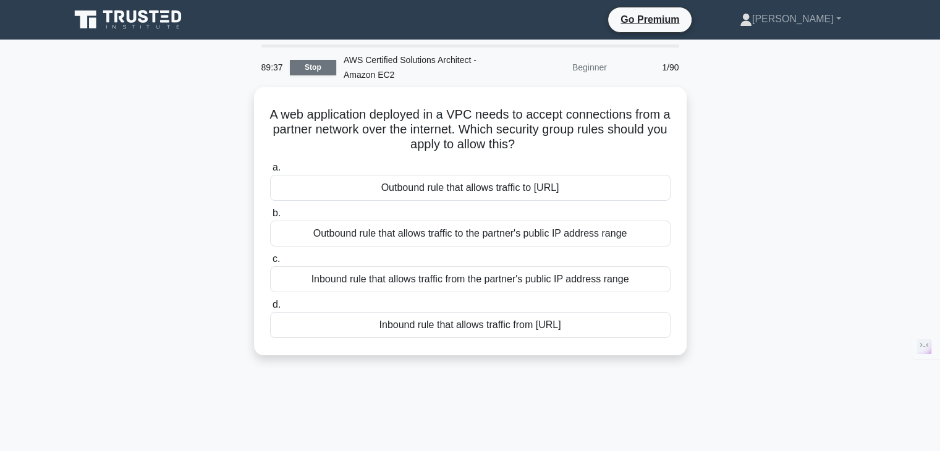
click at [307, 70] on link "Stop" at bounding box center [313, 67] width 46 height 15
